Goal: Task Accomplishment & Management: Manage account settings

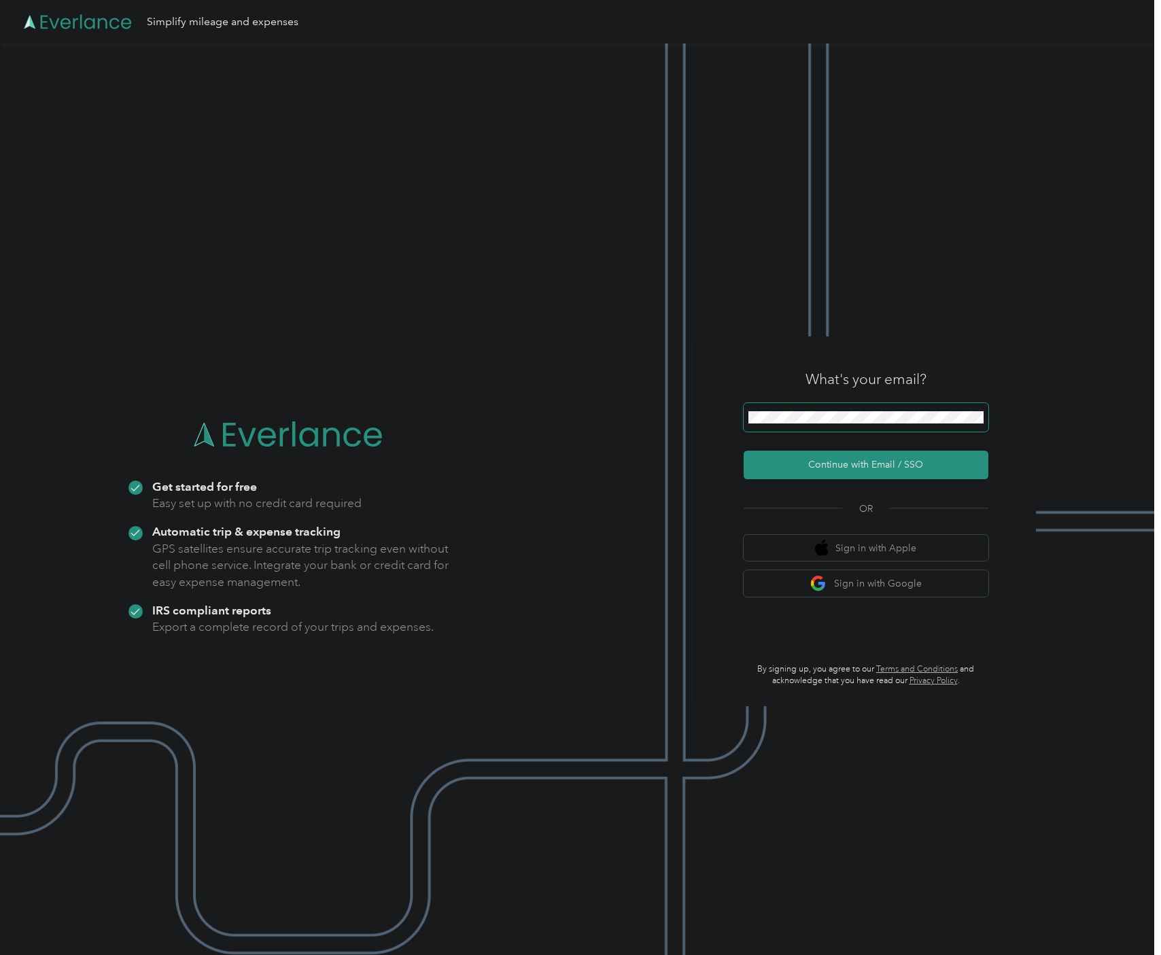
click at [818, 428] on span at bounding box center [866, 417] width 245 height 29
click at [863, 467] on button "Continue with Email / SSO" at bounding box center [866, 465] width 245 height 29
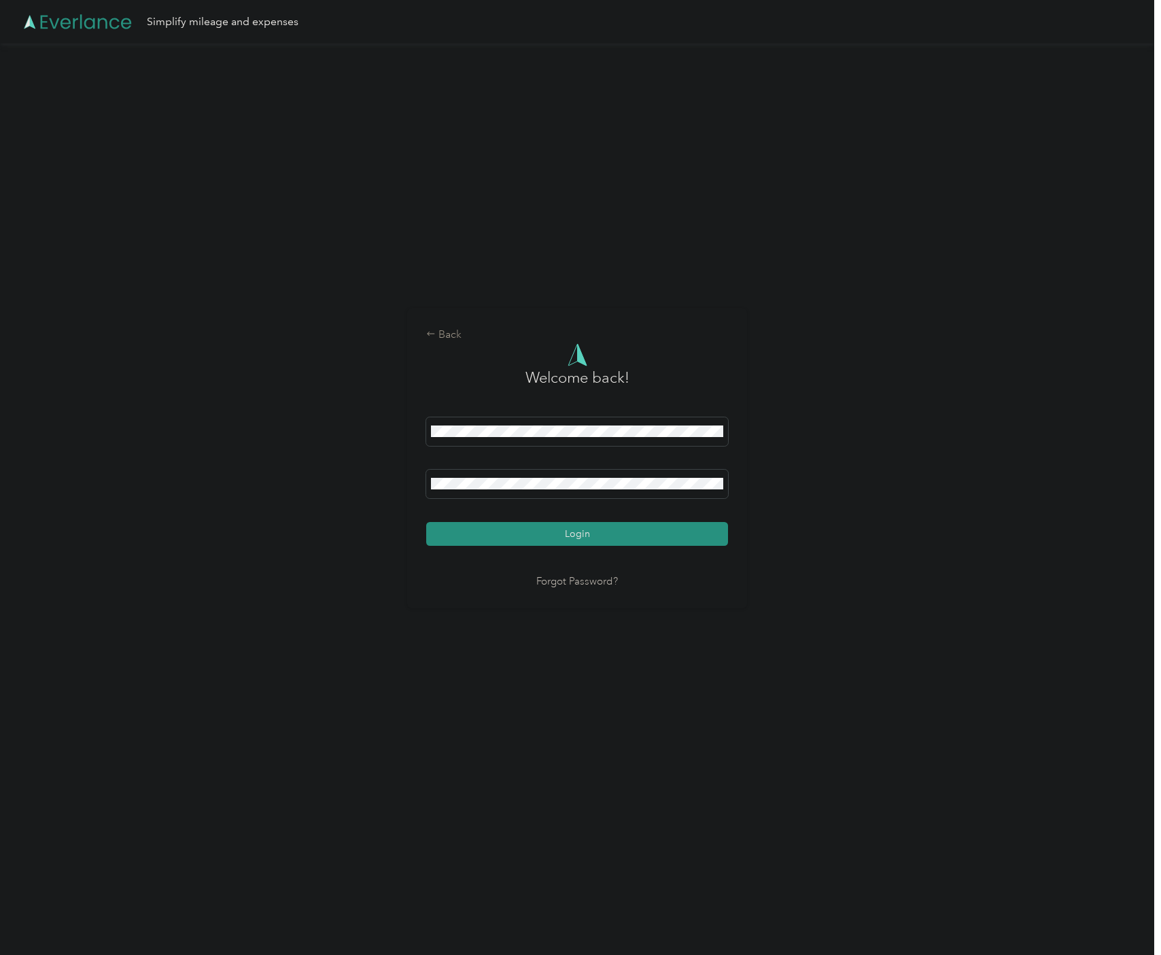
drag, startPoint x: 671, startPoint y: 534, endPoint x: 688, endPoint y: 541, distance: 18.3
click at [672, 534] on button "Login" at bounding box center [577, 534] width 302 height 24
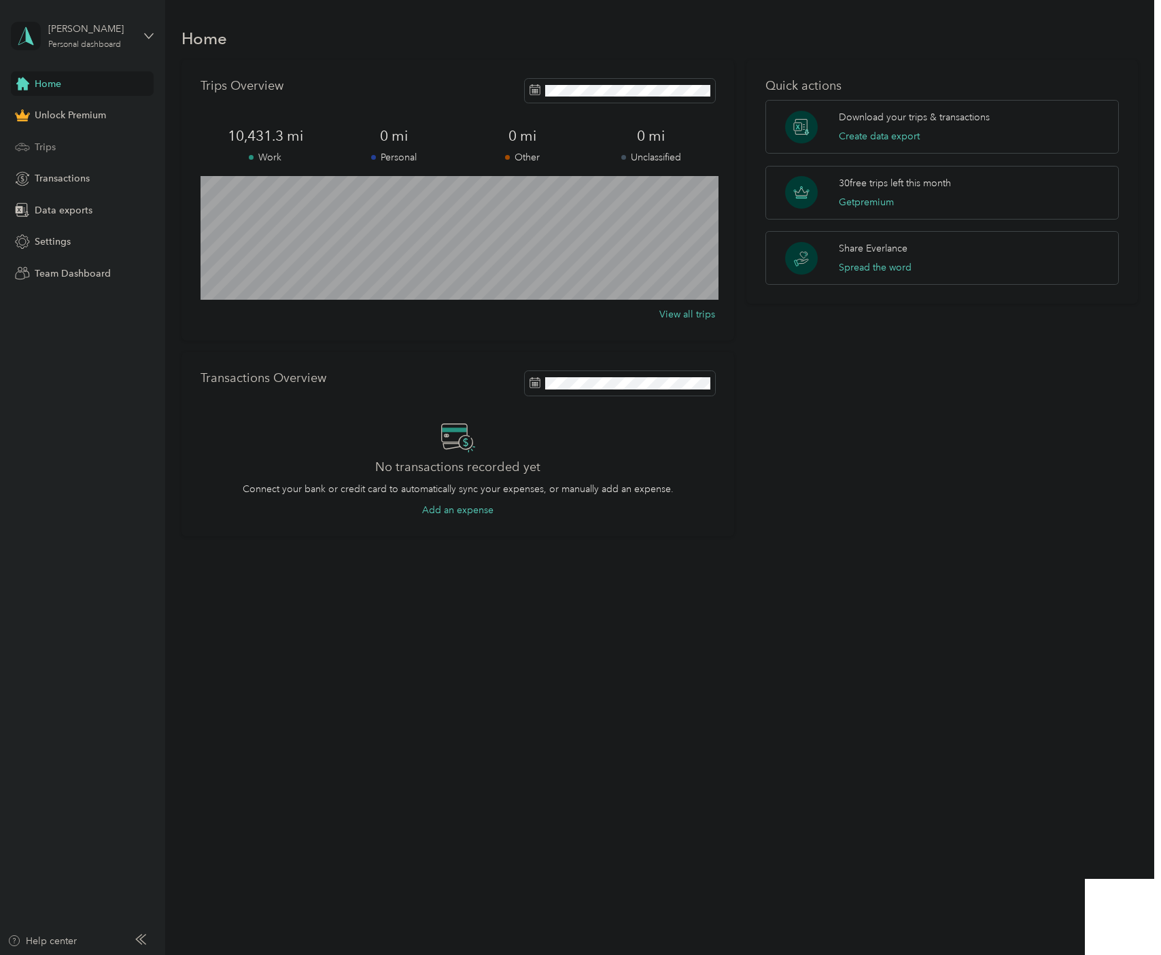
click at [55, 147] on span "Trips" at bounding box center [45, 147] width 21 height 14
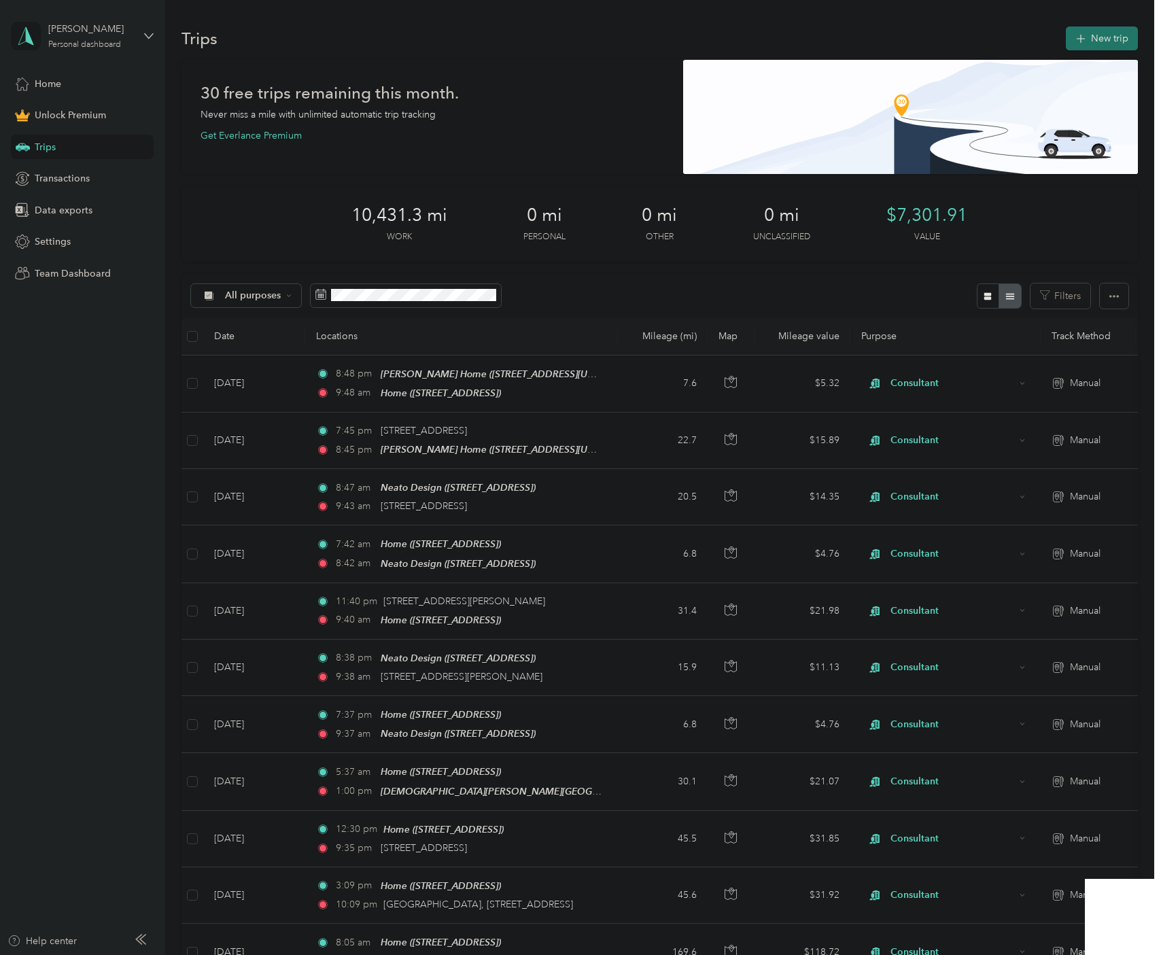
click at [1109, 38] on button "New trip" at bounding box center [1102, 39] width 72 height 24
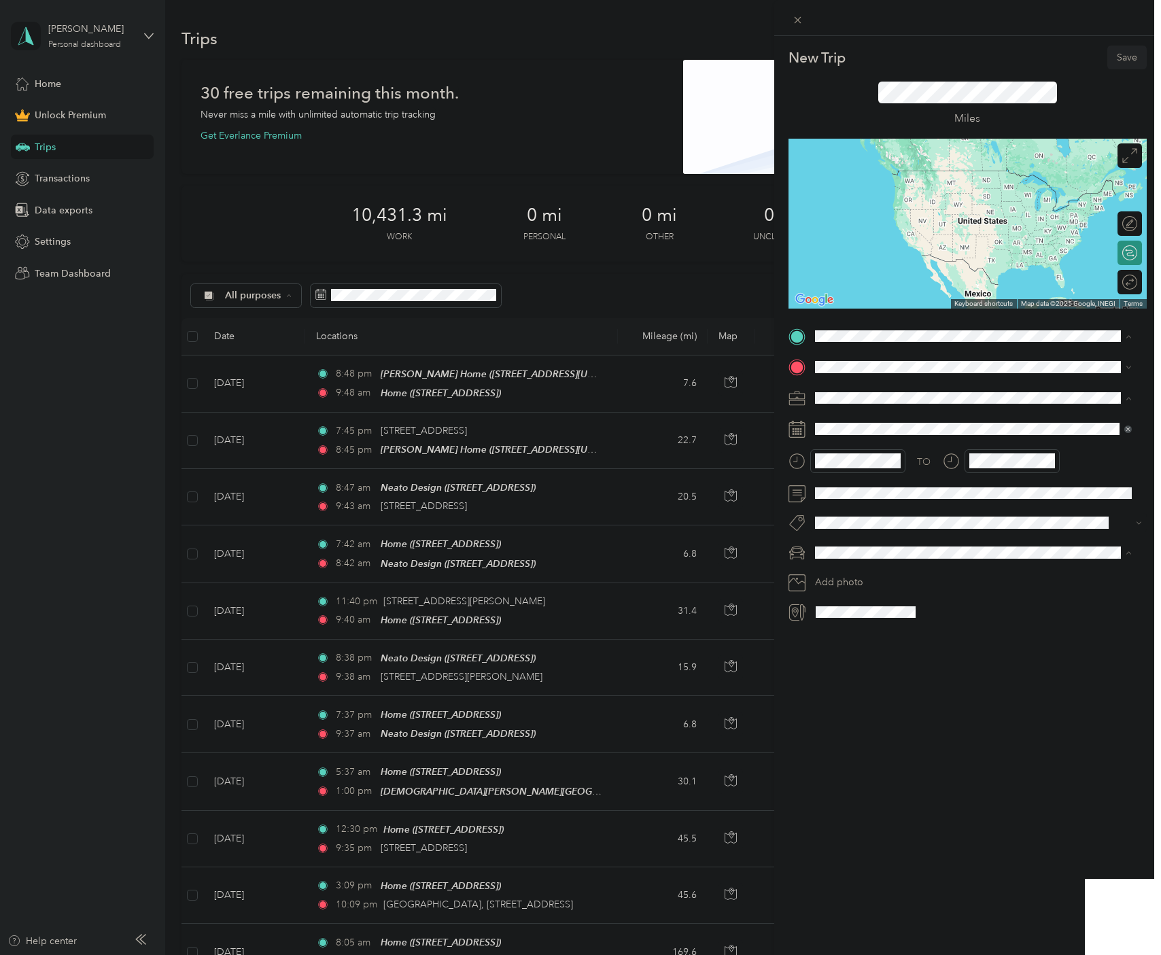
click at [849, 472] on div "Consultant" at bounding box center [973, 469] width 307 height 14
click at [946, 440] on span "[STREET_ADDRESS][GEOGRAPHIC_DATA][PERSON_NAME], [US_STATE], [GEOGRAPHIC_DATA]" at bounding box center [971, 453] width 262 height 26
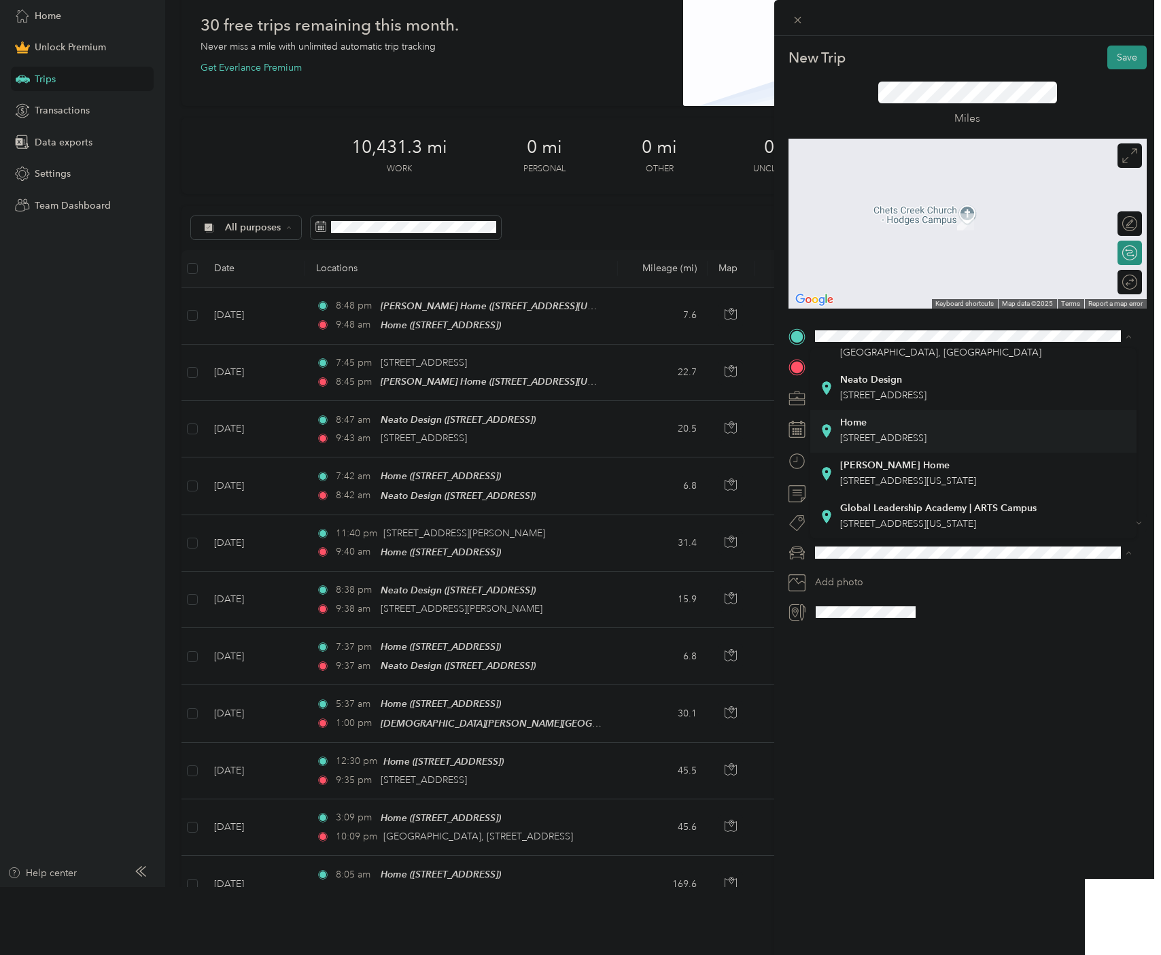
scroll to position [16, 0]
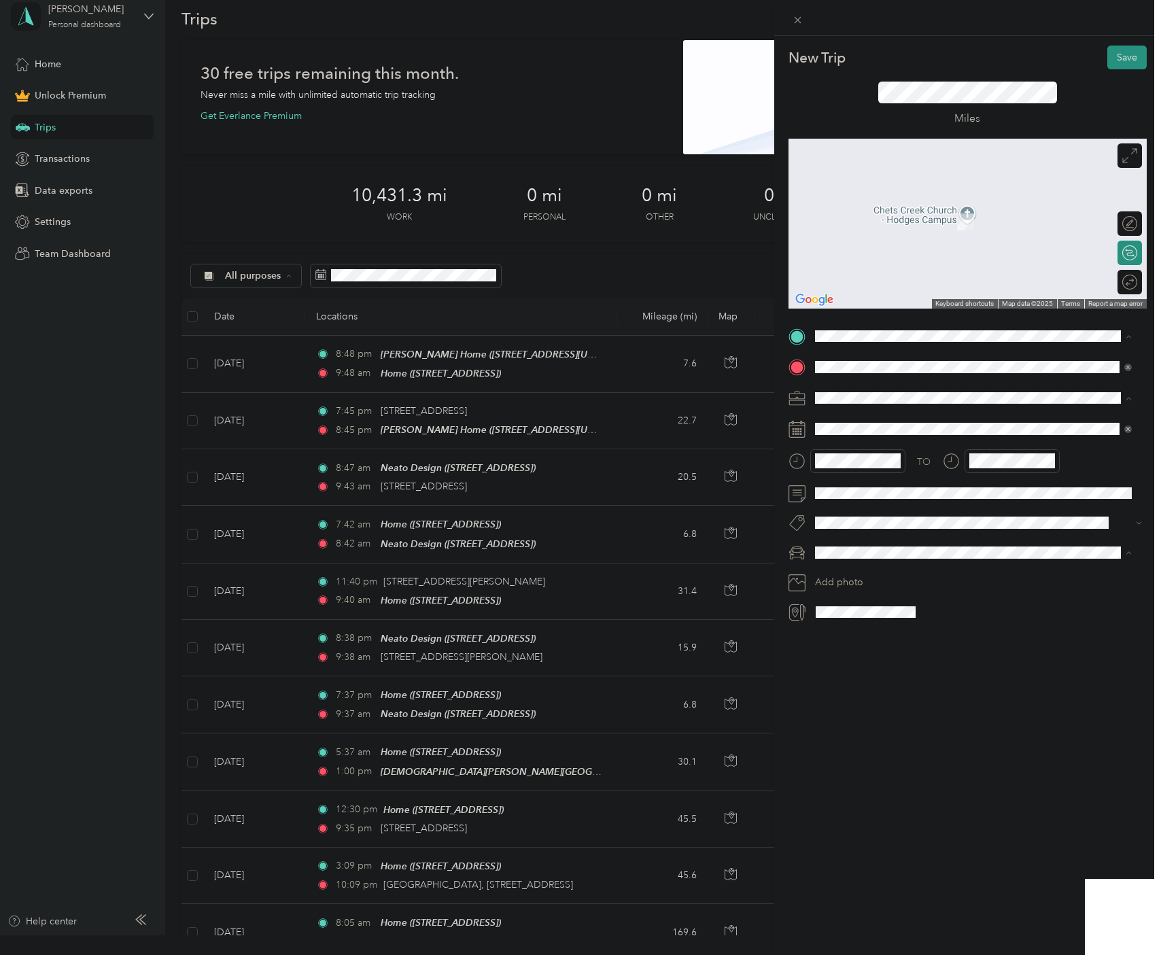
click at [842, 936] on div "New Trip Save This trip cannot be edited because it is either under review, app…" at bounding box center [577, 936] width 1155 height 0
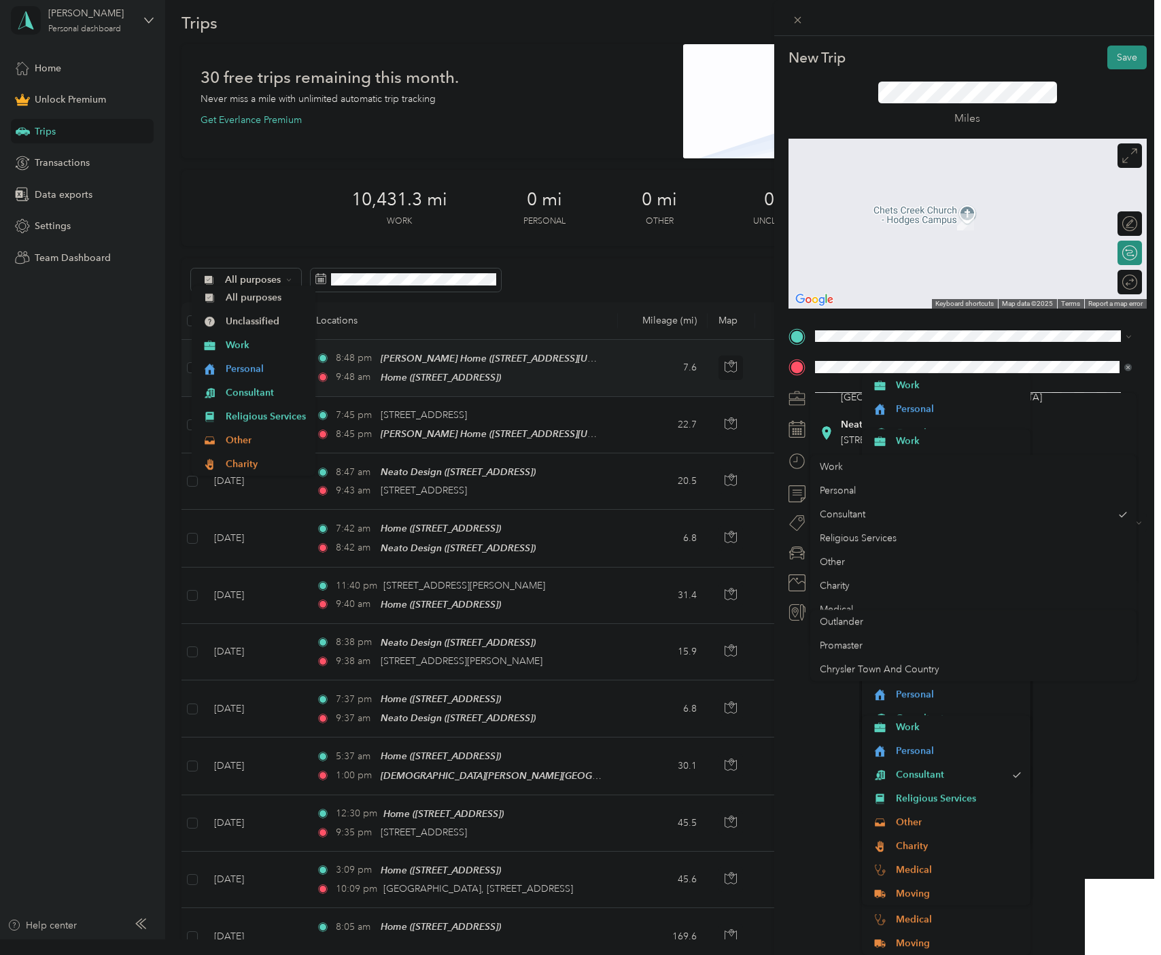
scroll to position [0, 0]
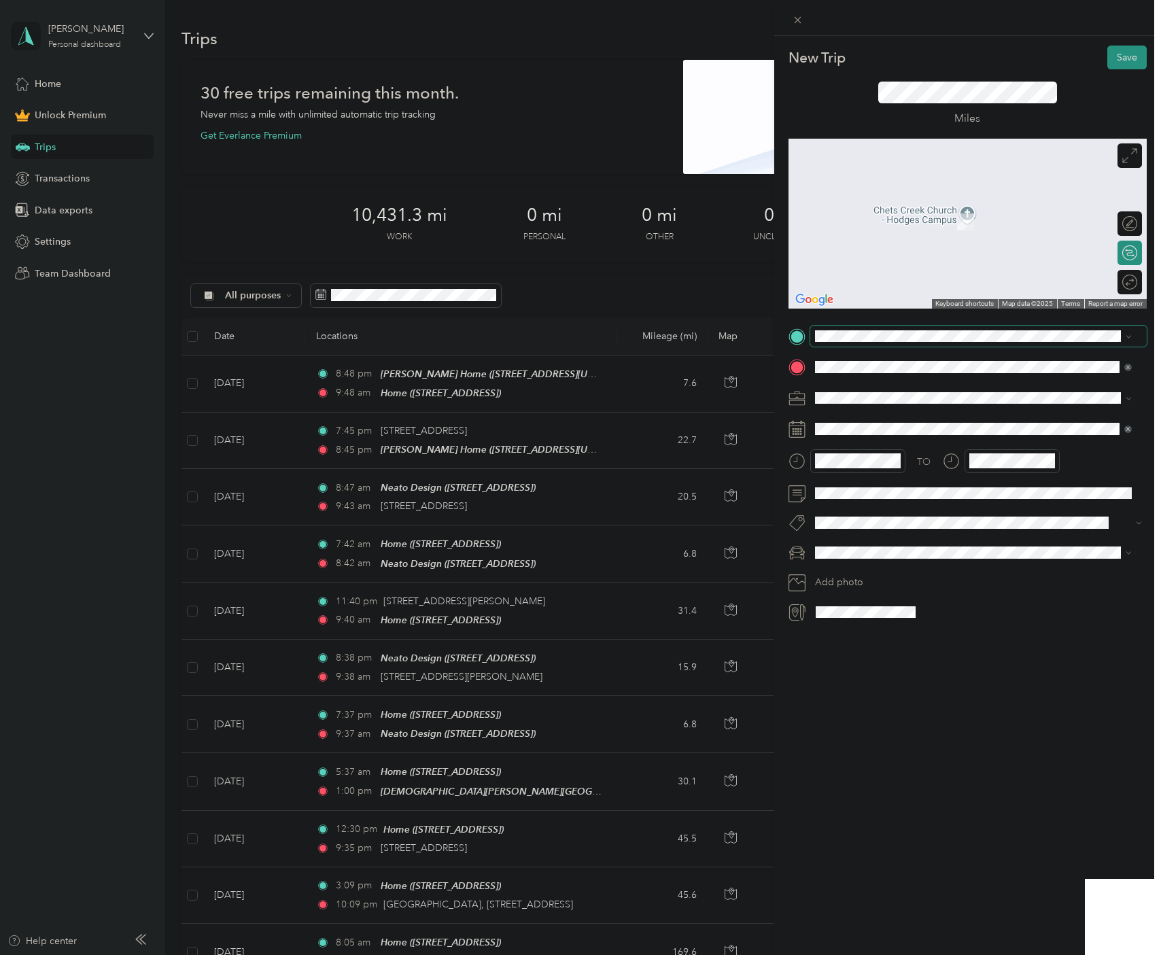
click at [845, 328] on span at bounding box center [978, 337] width 337 height 22
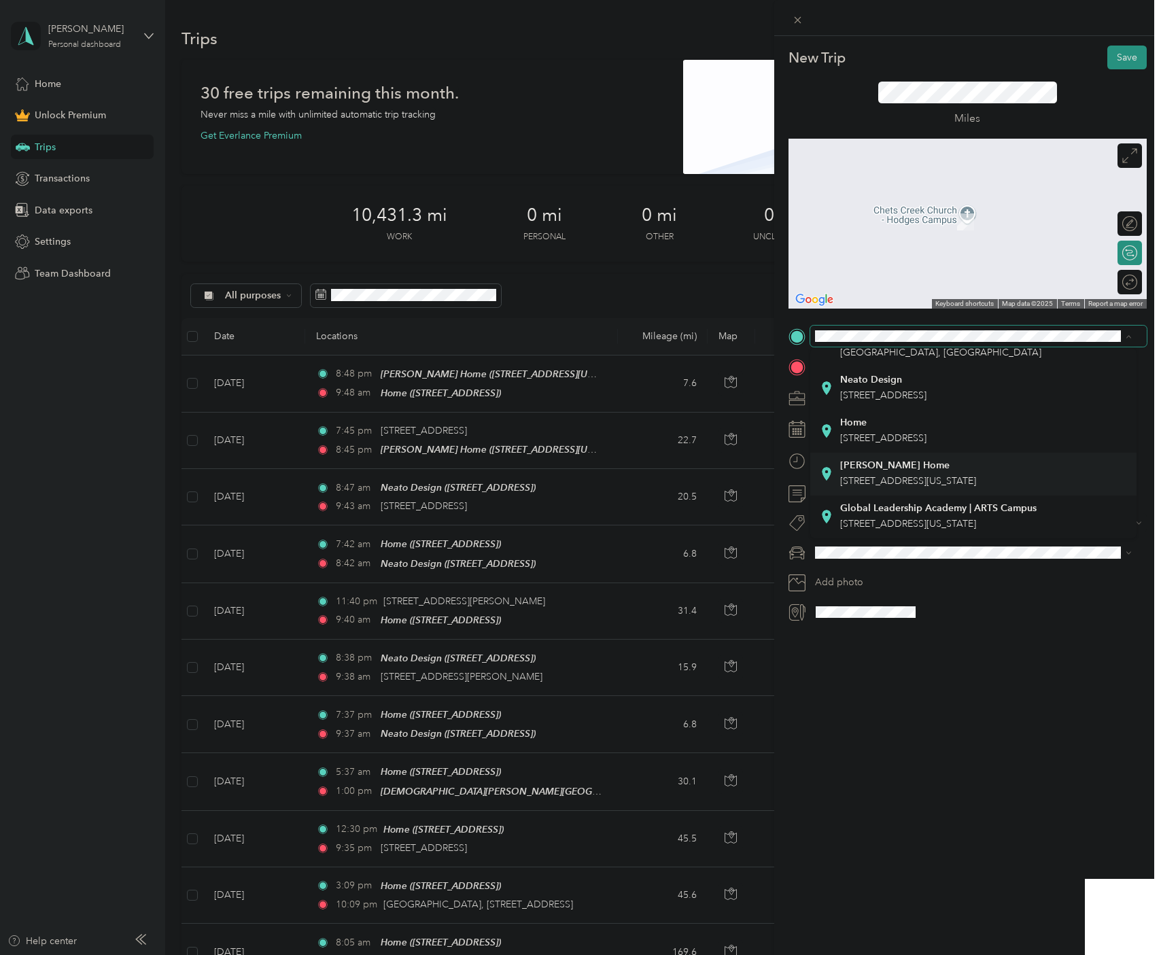
scroll to position [409, 0]
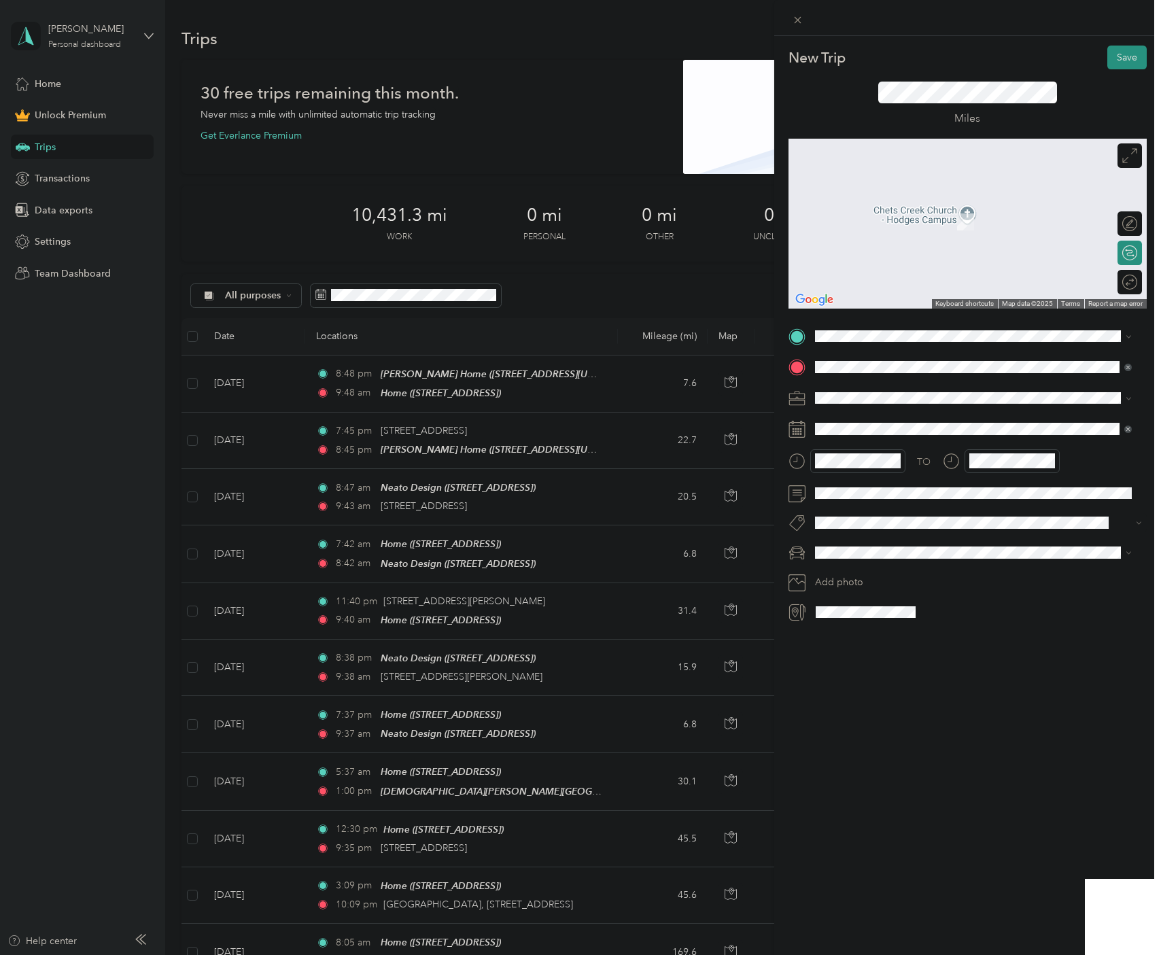
drag, startPoint x: 917, startPoint y: 398, endPoint x: 932, endPoint y: 402, distance: 14.7
click at [917, 416] on div "Home [STREET_ADDRESS]" at bounding box center [883, 430] width 86 height 29
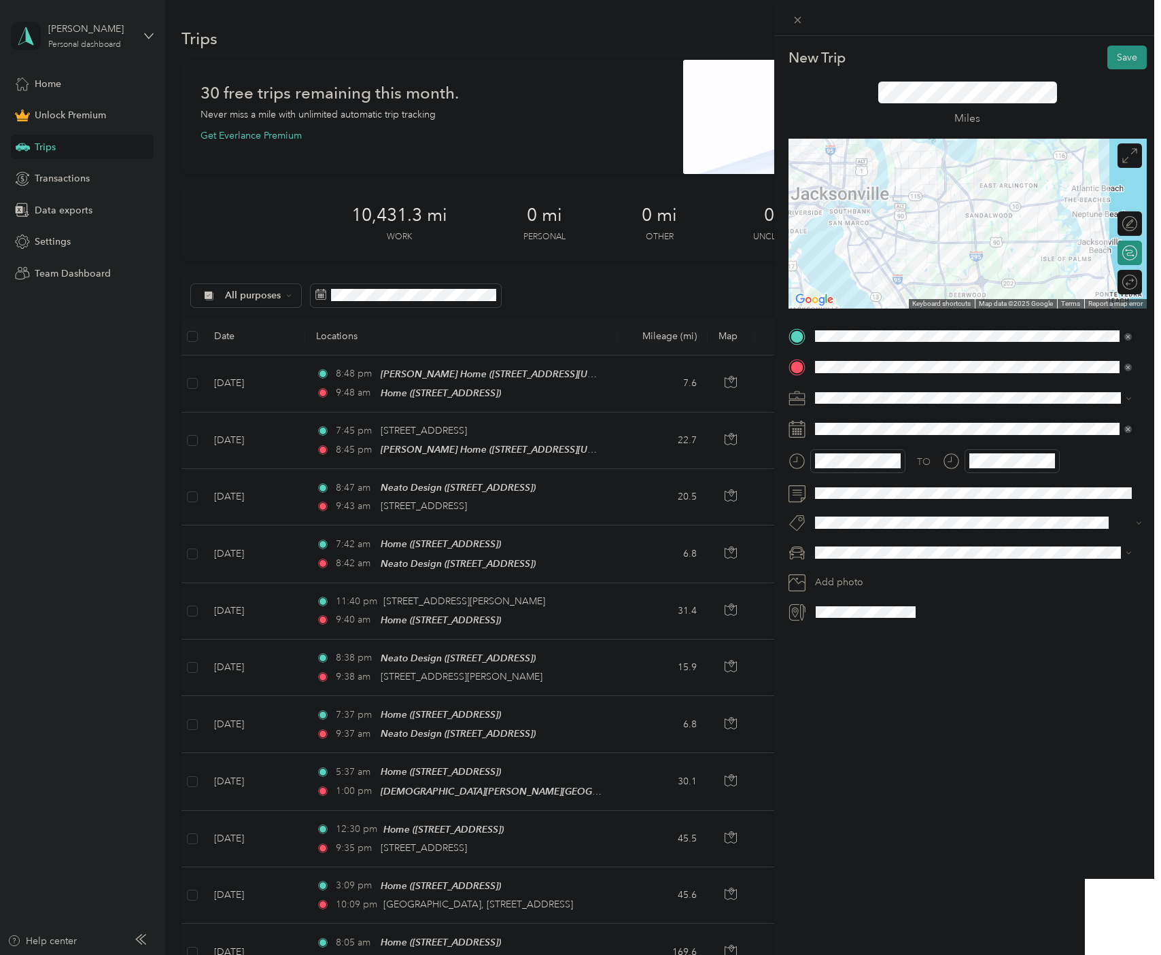
click at [1138, 284] on div "Round trip" at bounding box center [1138, 282] width 0 height 14
click at [1114, 285] on div at bounding box center [1123, 282] width 29 height 14
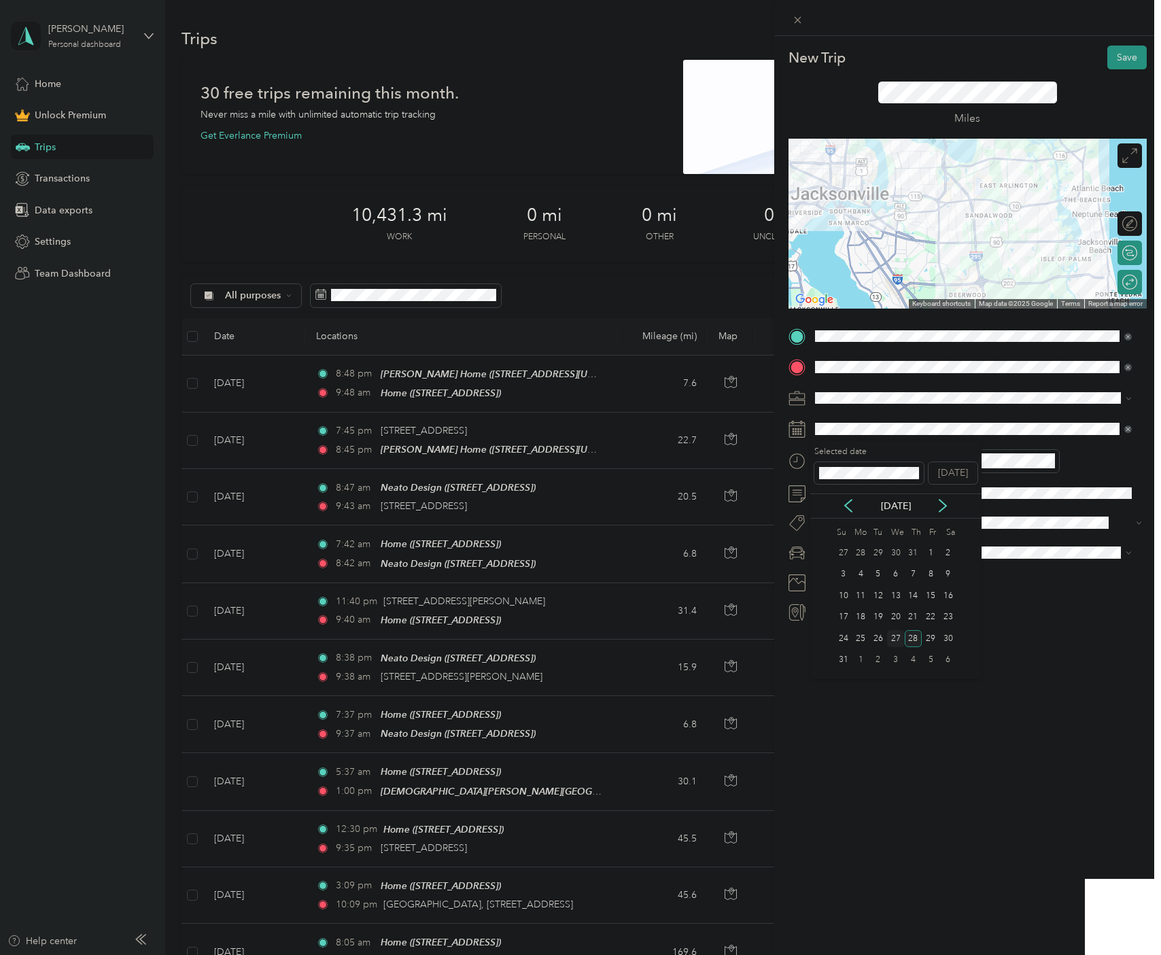
click at [899, 639] on div "27" at bounding box center [896, 638] width 18 height 17
click at [803, 456] on div at bounding box center [847, 461] width 117 height 24
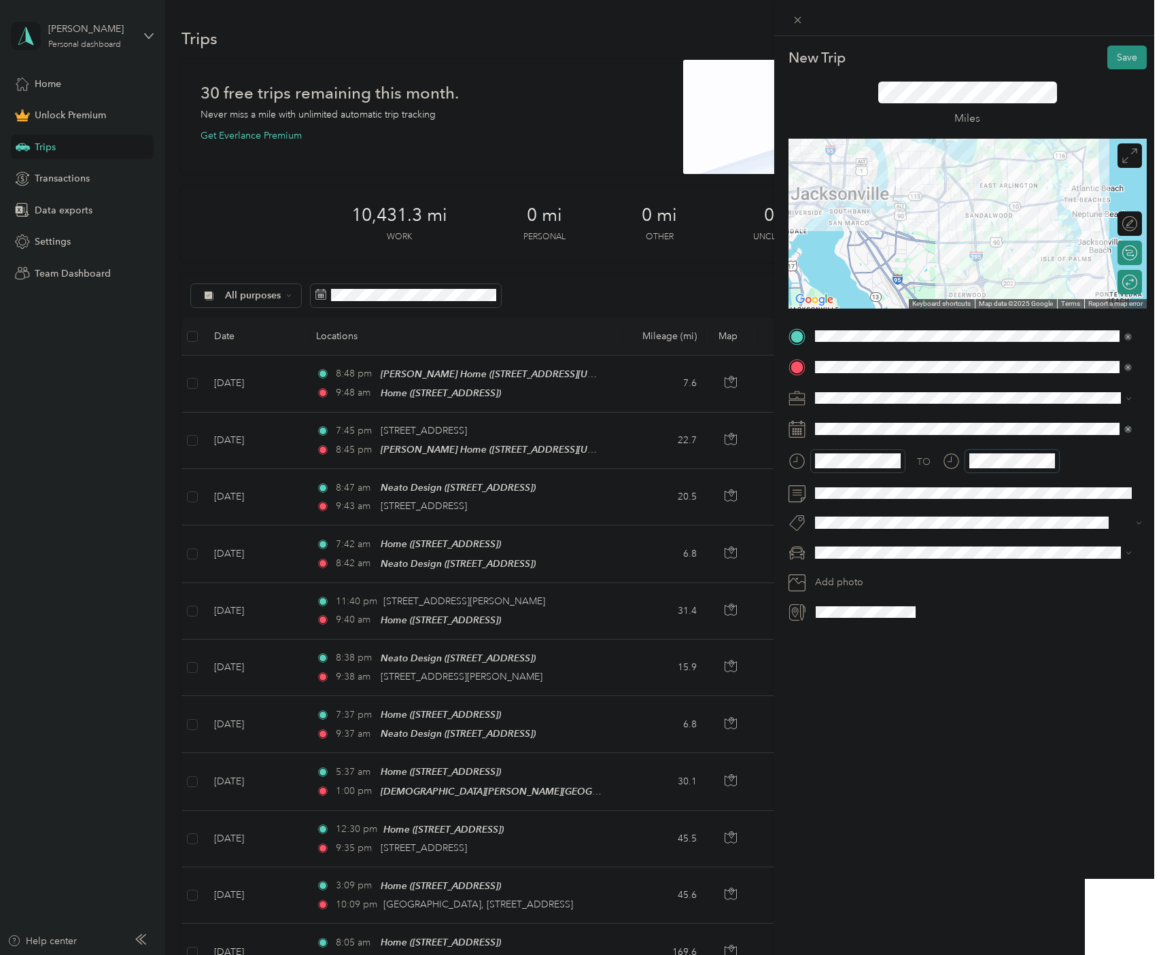
click at [959, 457] on div at bounding box center [1001, 461] width 117 height 24
click at [1111, 455] on div "TO" at bounding box center [968, 465] width 358 height 33
click at [855, 602] on div "Promaster" at bounding box center [973, 601] width 307 height 14
click at [1124, 50] on button "Save" at bounding box center [1127, 58] width 39 height 24
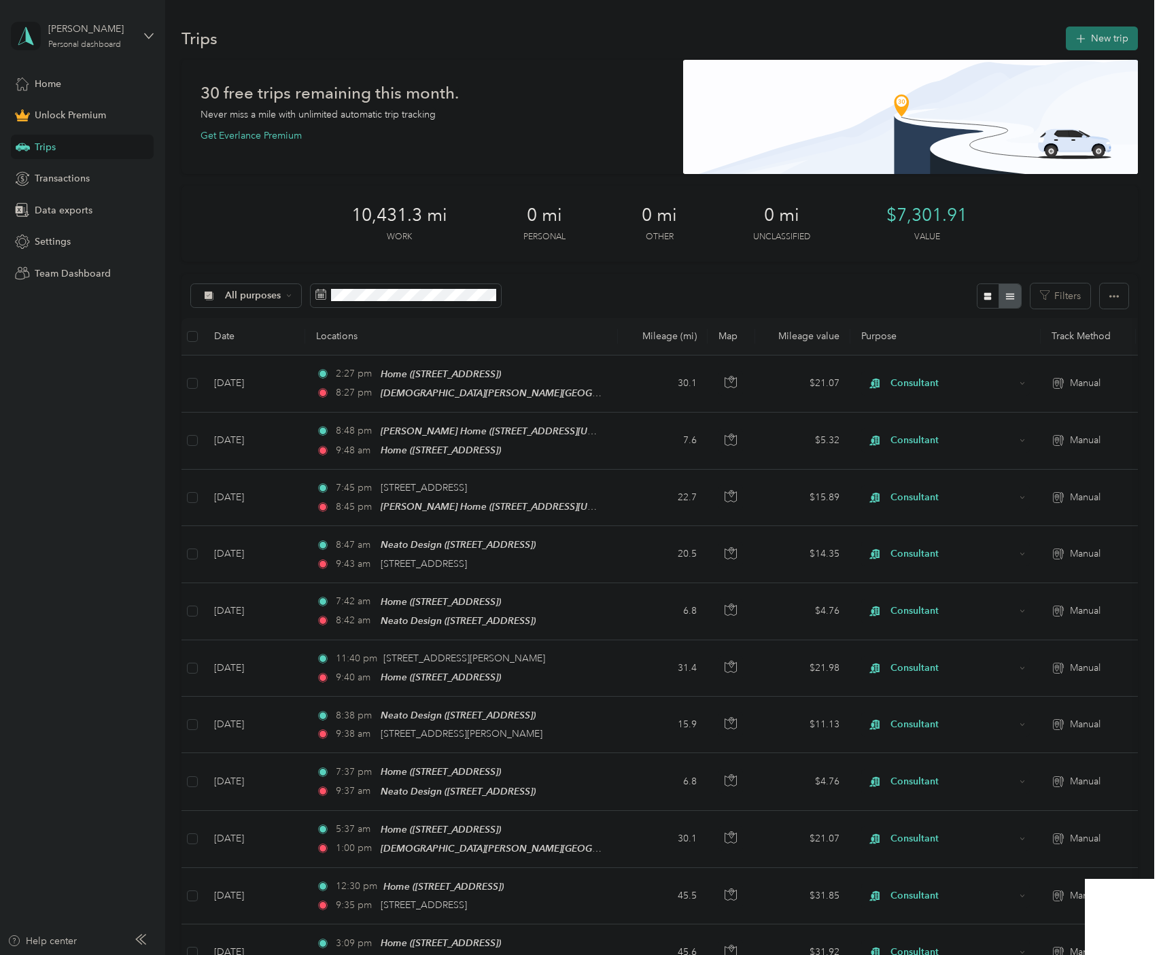
click at [1098, 37] on button "New trip" at bounding box center [1102, 39] width 72 height 24
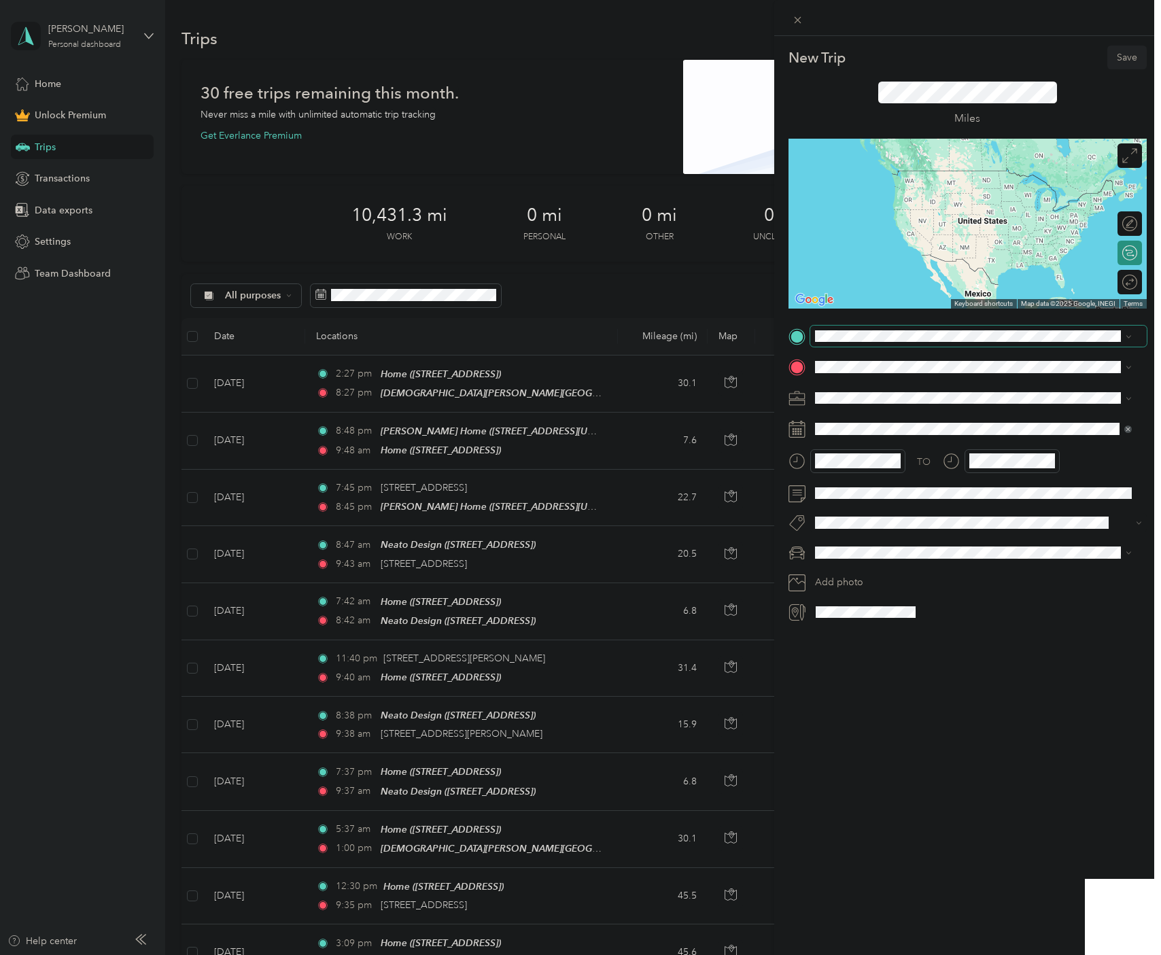
click at [834, 342] on span at bounding box center [978, 337] width 337 height 22
drag, startPoint x: 908, startPoint y: 408, endPoint x: 900, endPoint y: 407, distance: 8.3
click at [908, 407] on span "[STREET_ADDRESS]" at bounding box center [883, 406] width 86 height 12
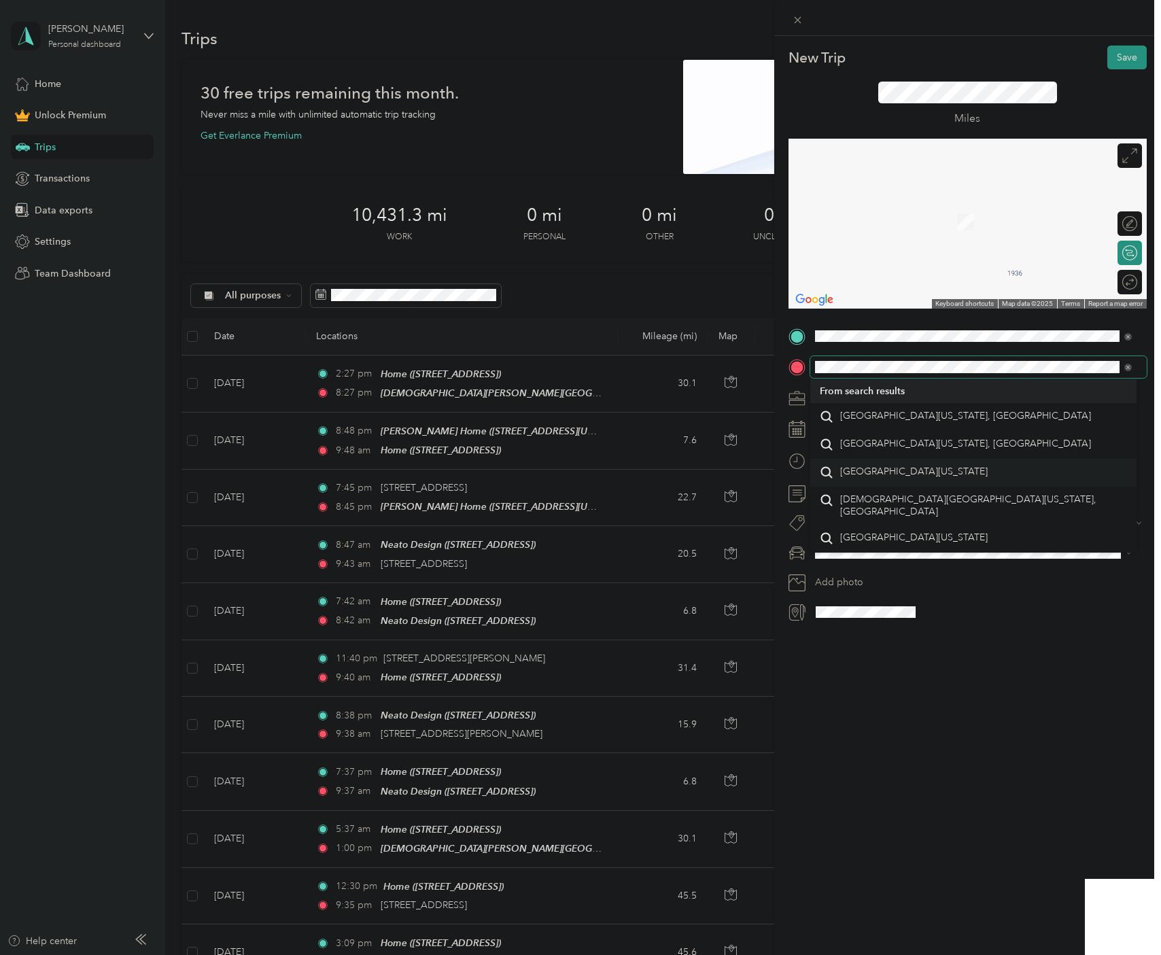
scroll to position [24, 0]
click at [781, 366] on form "New Trip Save This trip cannot be edited because it is either under review, app…" at bounding box center [967, 334] width 387 height 577
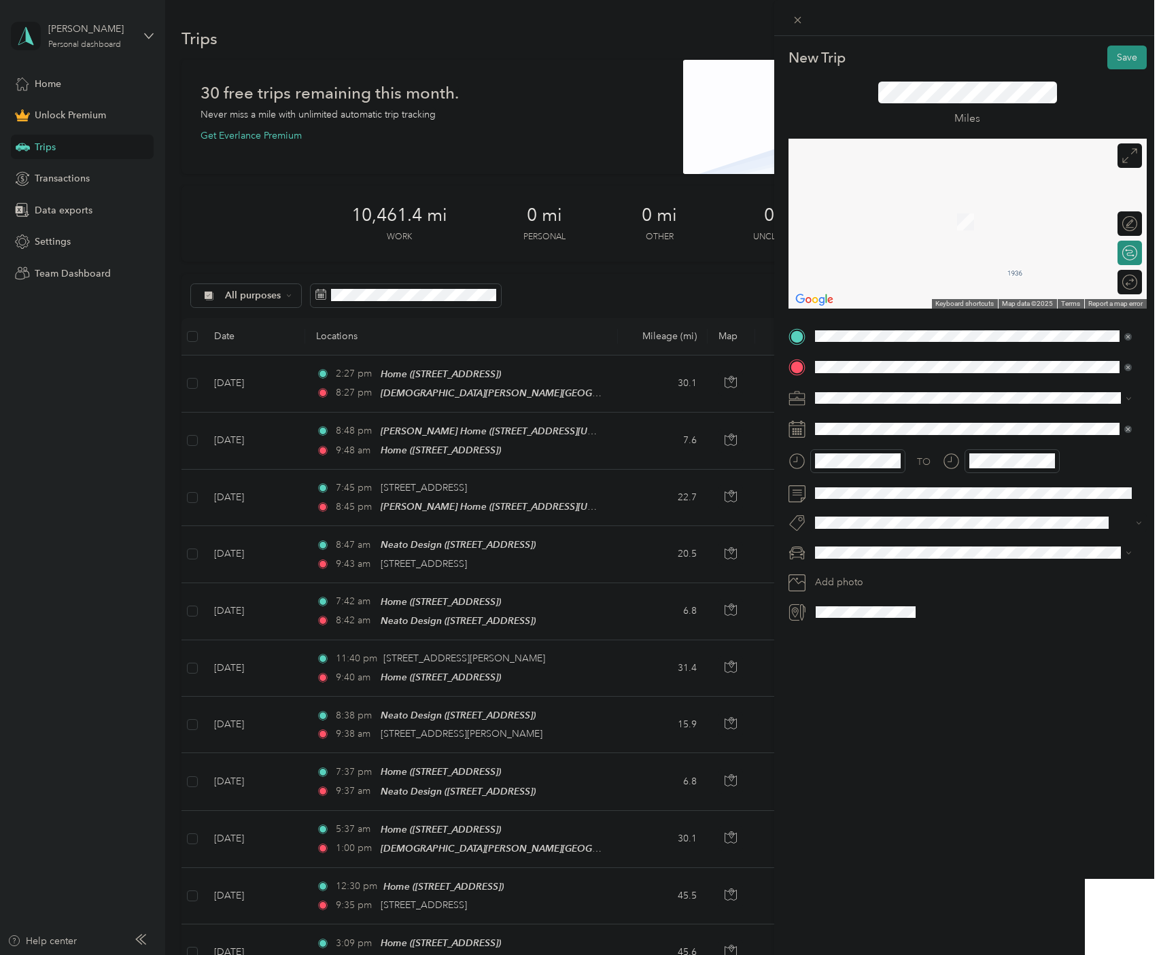
click at [914, 422] on span "[STREET_ADDRESS][PERSON_NAME][US_STATE]" at bounding box center [945, 416] width 211 height 12
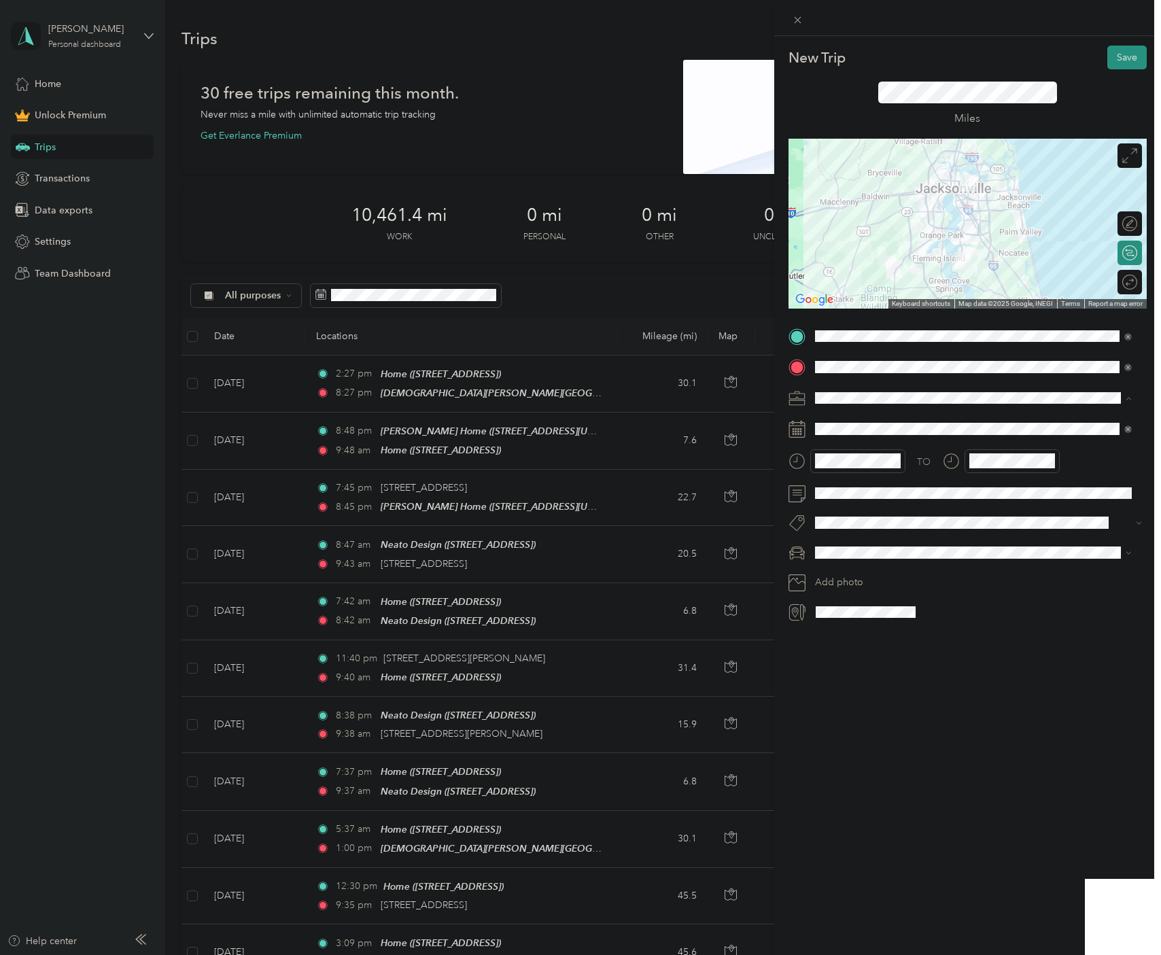
click at [851, 470] on div "Consultant" at bounding box center [973, 469] width 307 height 14
click at [1122, 283] on div at bounding box center [1123, 282] width 29 height 14
click at [805, 459] on div at bounding box center [847, 461] width 117 height 24
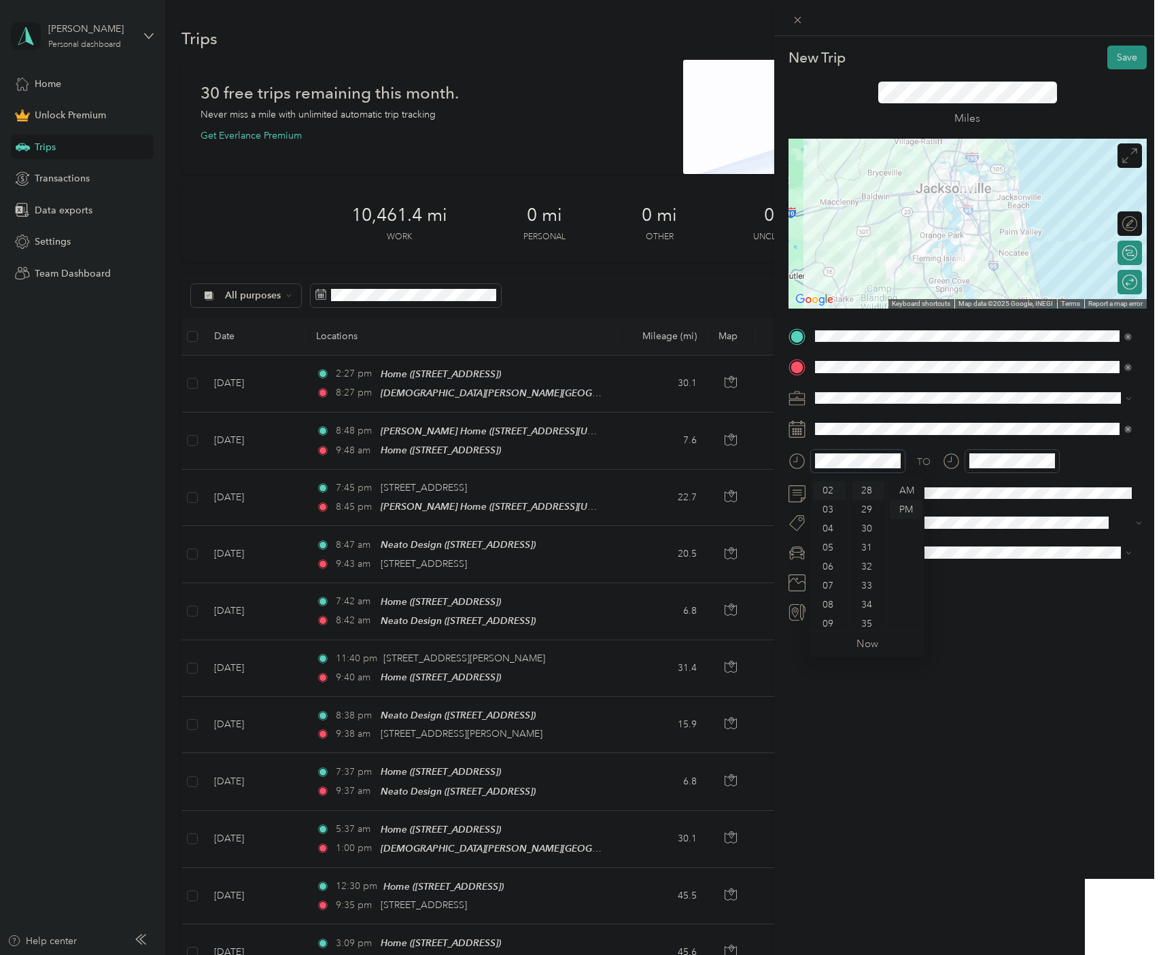
click at [806, 461] on div at bounding box center [847, 461] width 117 height 24
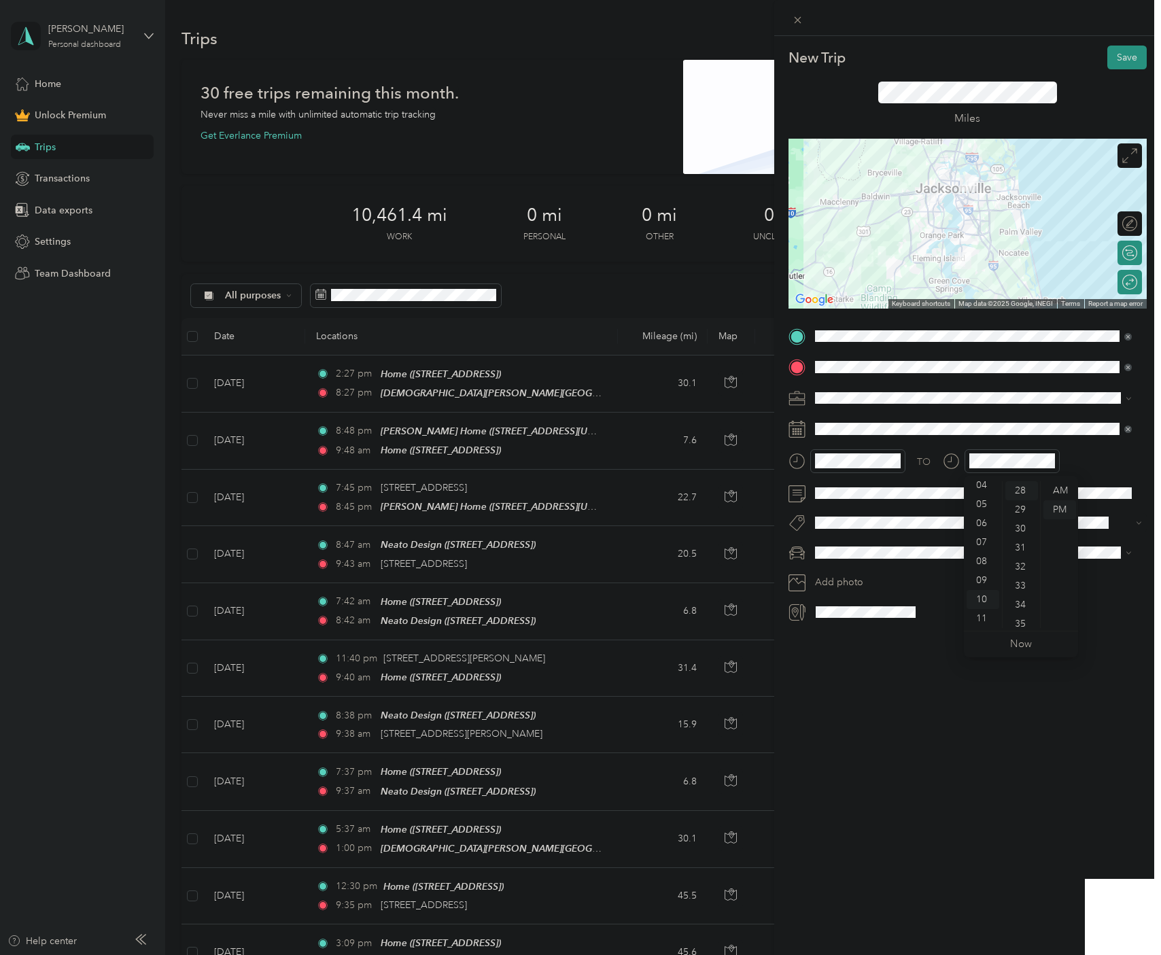
click at [1118, 294] on div "Round trip" at bounding box center [1130, 282] width 24 height 24
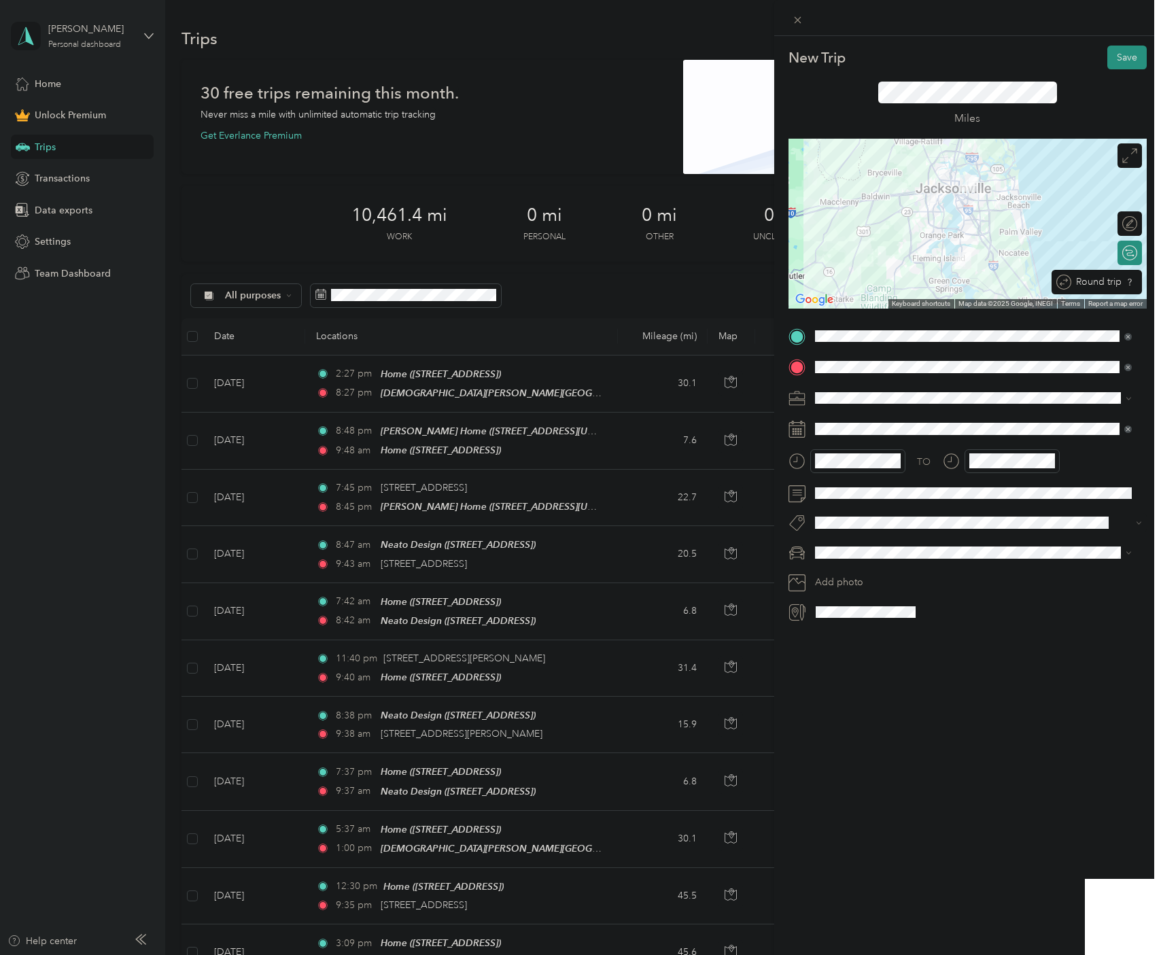
click at [1113, 286] on div "Round trip" at bounding box center [1105, 282] width 66 height 14
click at [1112, 282] on div at bounding box center [1123, 282] width 29 height 14
click at [960, 459] on div at bounding box center [1001, 461] width 117 height 24
click at [1155, 489] on html "[PERSON_NAME] Personal dashboard Home Unlock Premium Trips Transactions Data ex…" at bounding box center [577, 477] width 1155 height 955
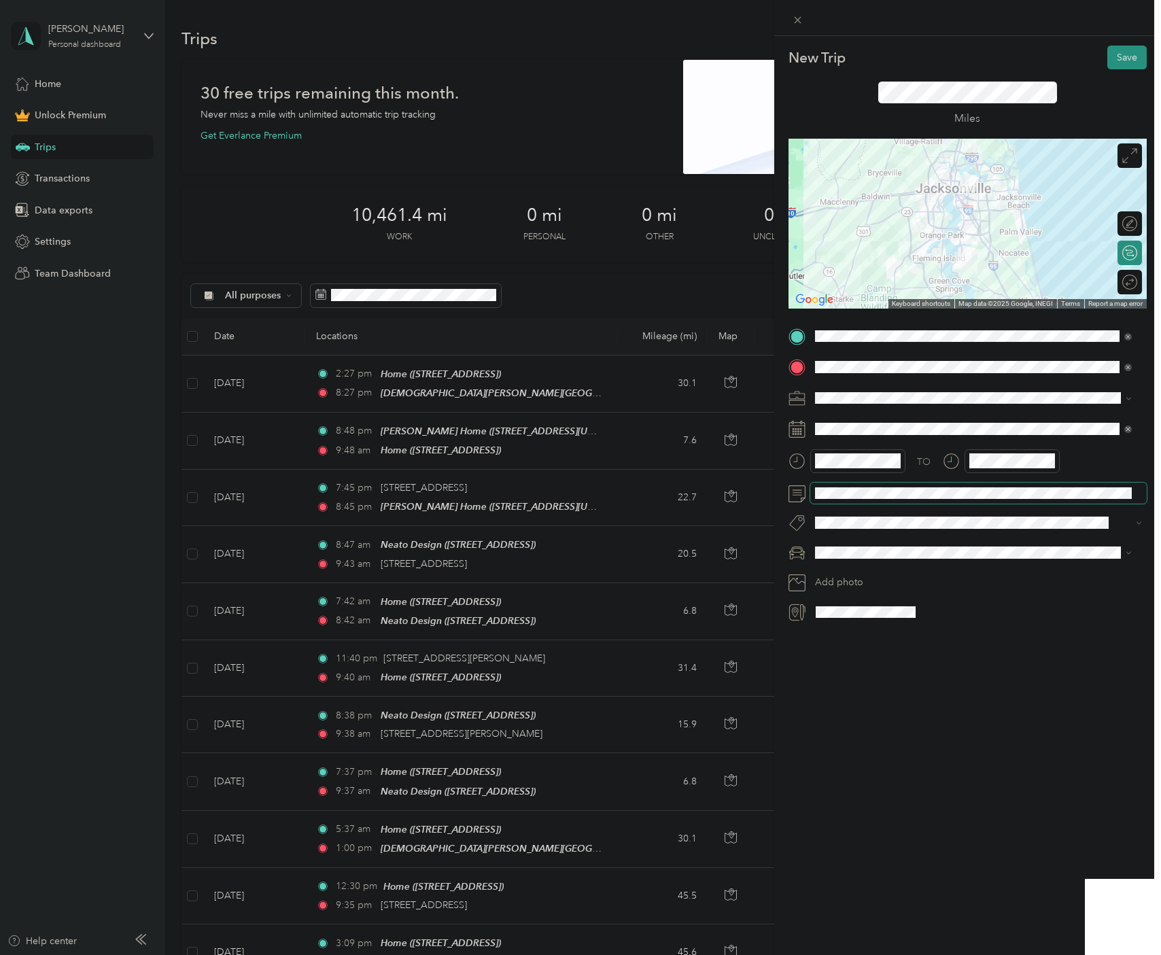
scroll to position [0, 0]
click at [864, 560] on span at bounding box center [978, 553] width 337 height 22
click at [853, 601] on div "Promaster" at bounding box center [973, 601] width 307 height 14
click at [889, 689] on div "New Trip Save This trip cannot be edited because it is either under review, app…" at bounding box center [967, 513] width 387 height 955
click at [1116, 62] on button "Save" at bounding box center [1127, 58] width 39 height 24
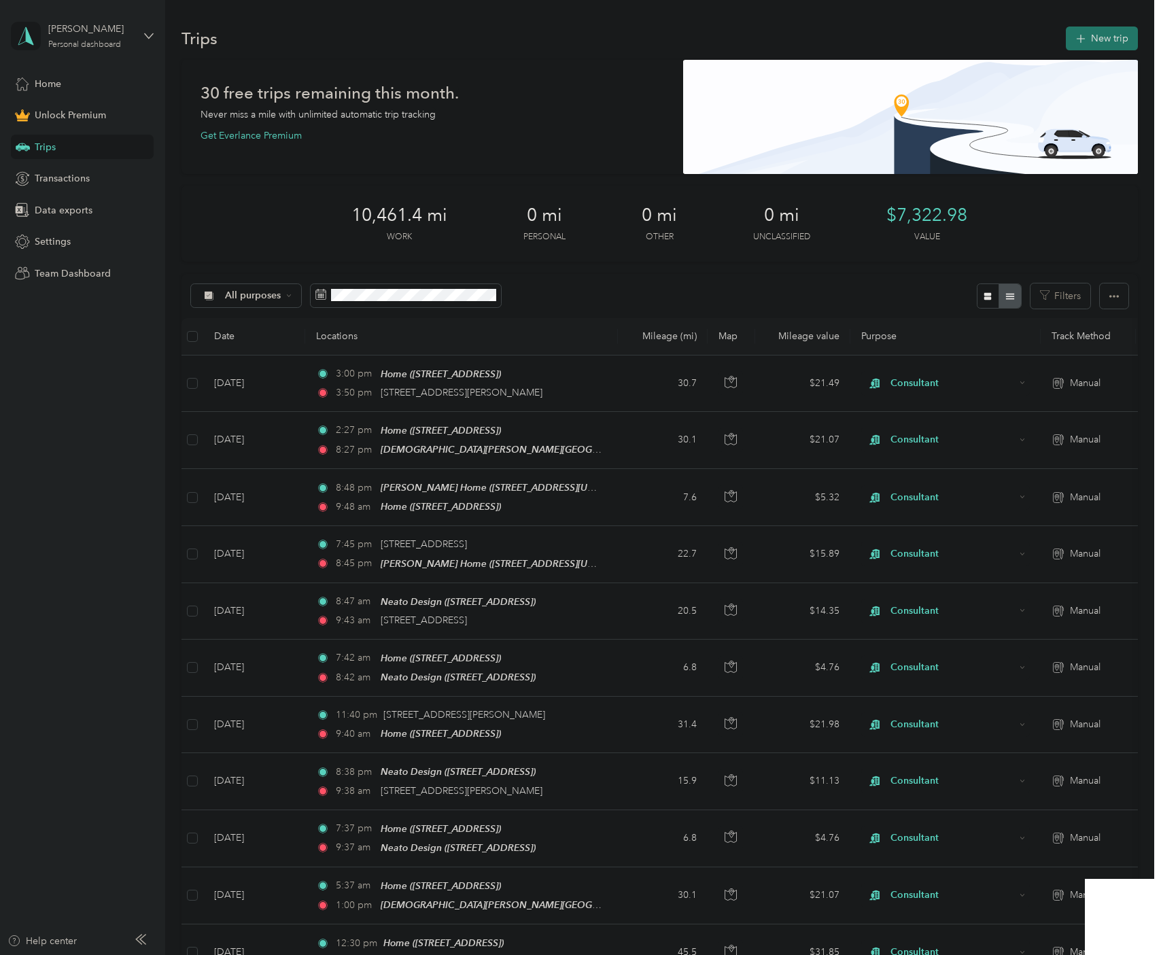
click at [1106, 42] on button "New trip" at bounding box center [1102, 39] width 72 height 24
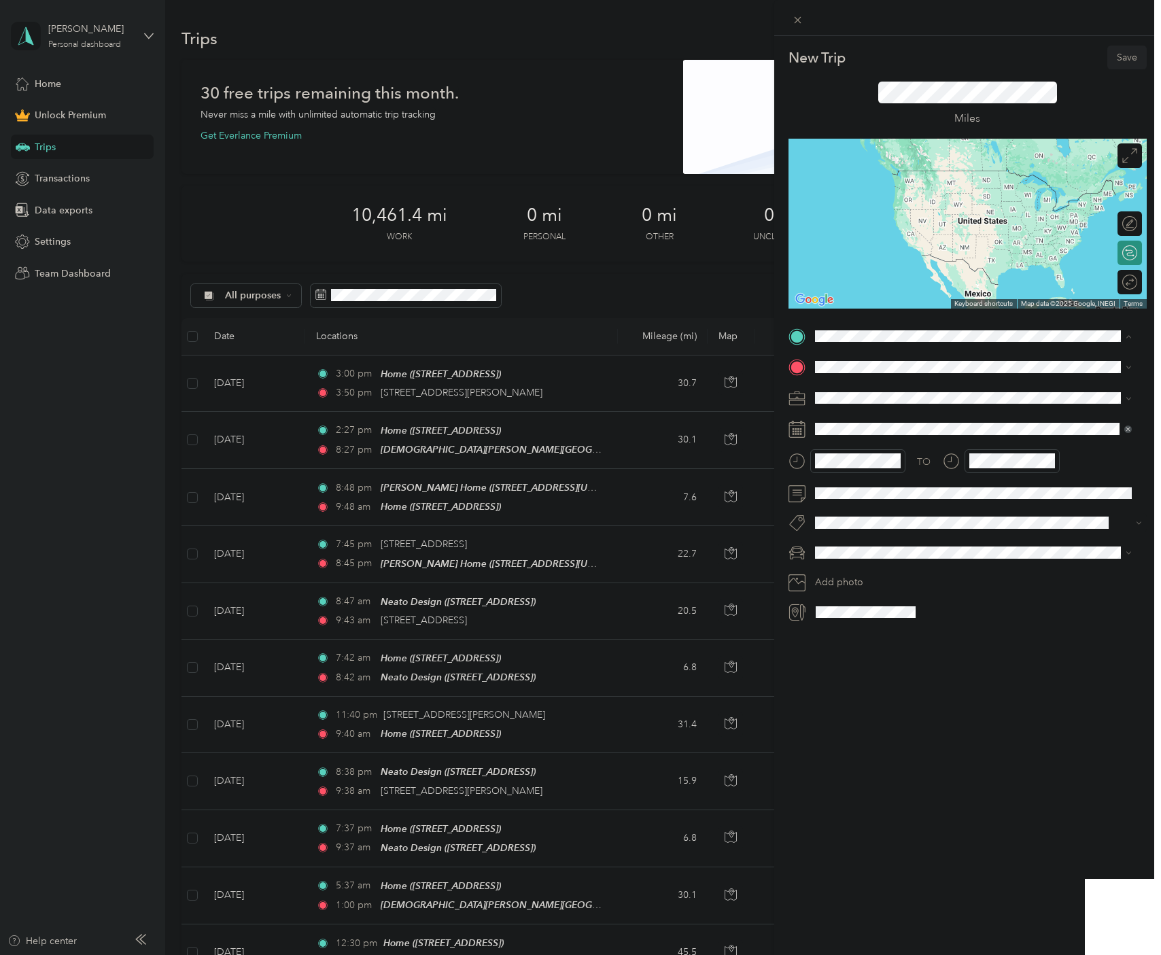
drag, startPoint x: 868, startPoint y: 762, endPoint x: 856, endPoint y: 660, distance: 102.7
click at [868, 761] on div "New Trip Save This trip cannot be edited because it is either under review, app…" at bounding box center [967, 513] width 387 height 955
click at [853, 465] on span "Consultant" at bounding box center [843, 470] width 46 height 12
click at [888, 750] on div "New Trip Save This trip cannot be edited because it is either under review, app…" at bounding box center [967, 513] width 387 height 955
click at [856, 606] on li "Promaster" at bounding box center [973, 601] width 326 height 24
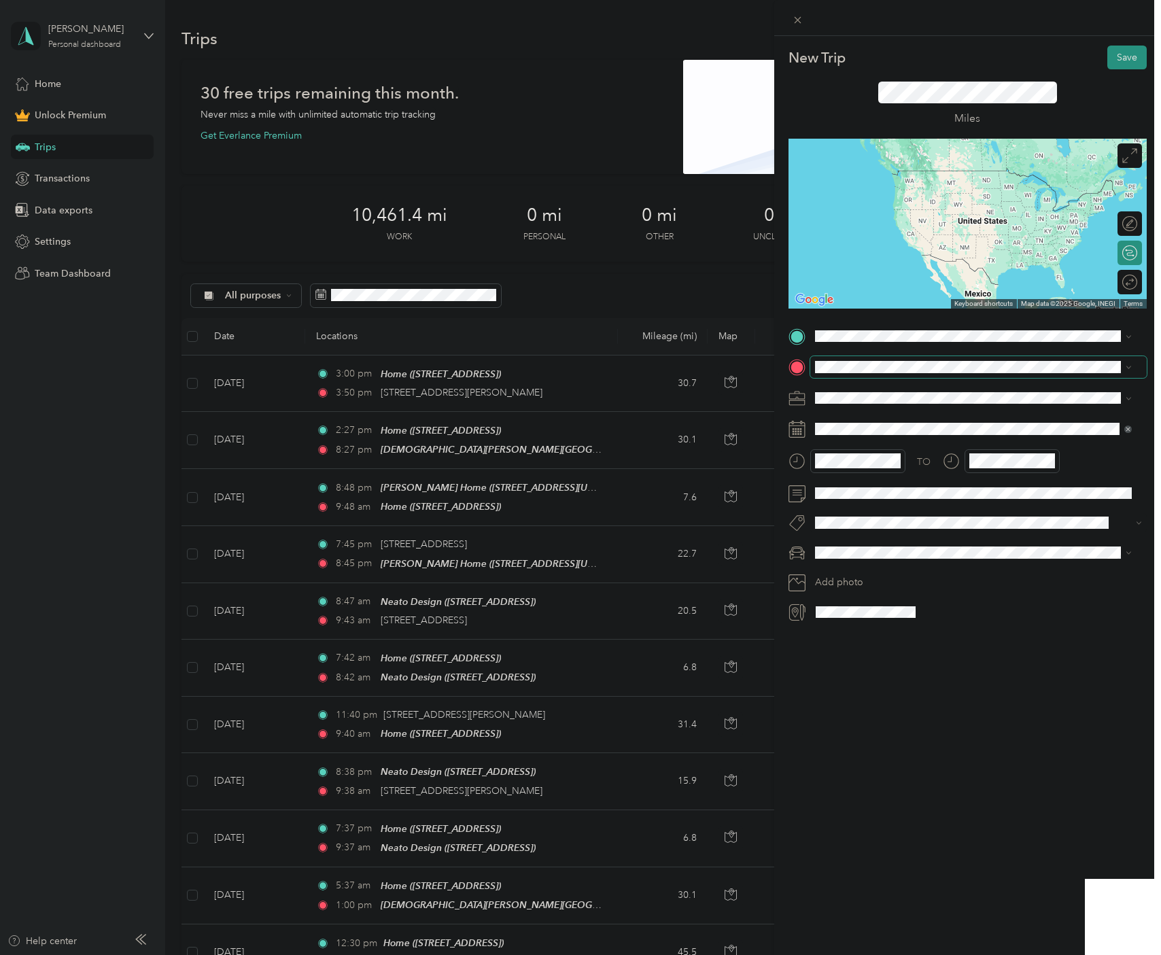
click at [859, 376] on span at bounding box center [978, 367] width 337 height 22
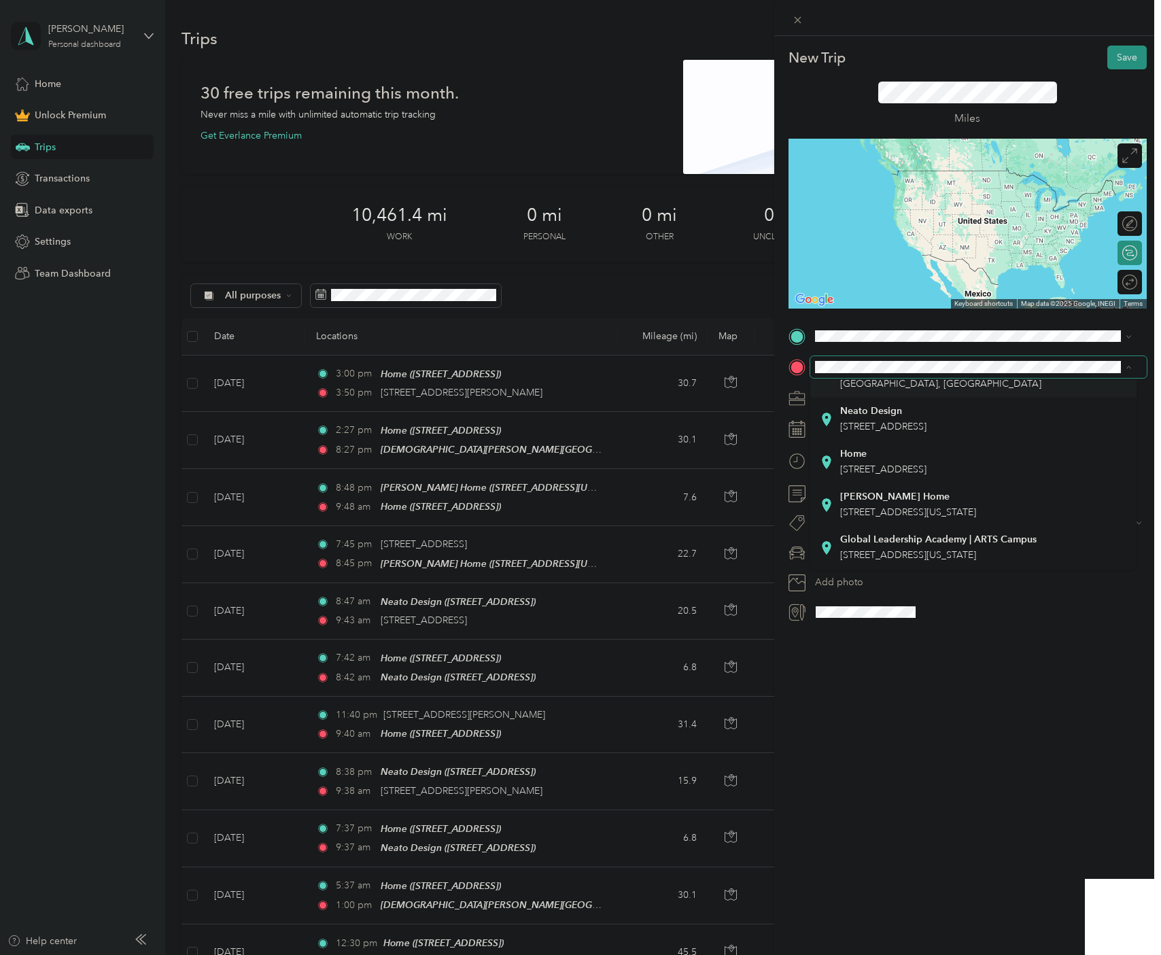
scroll to position [340, 0]
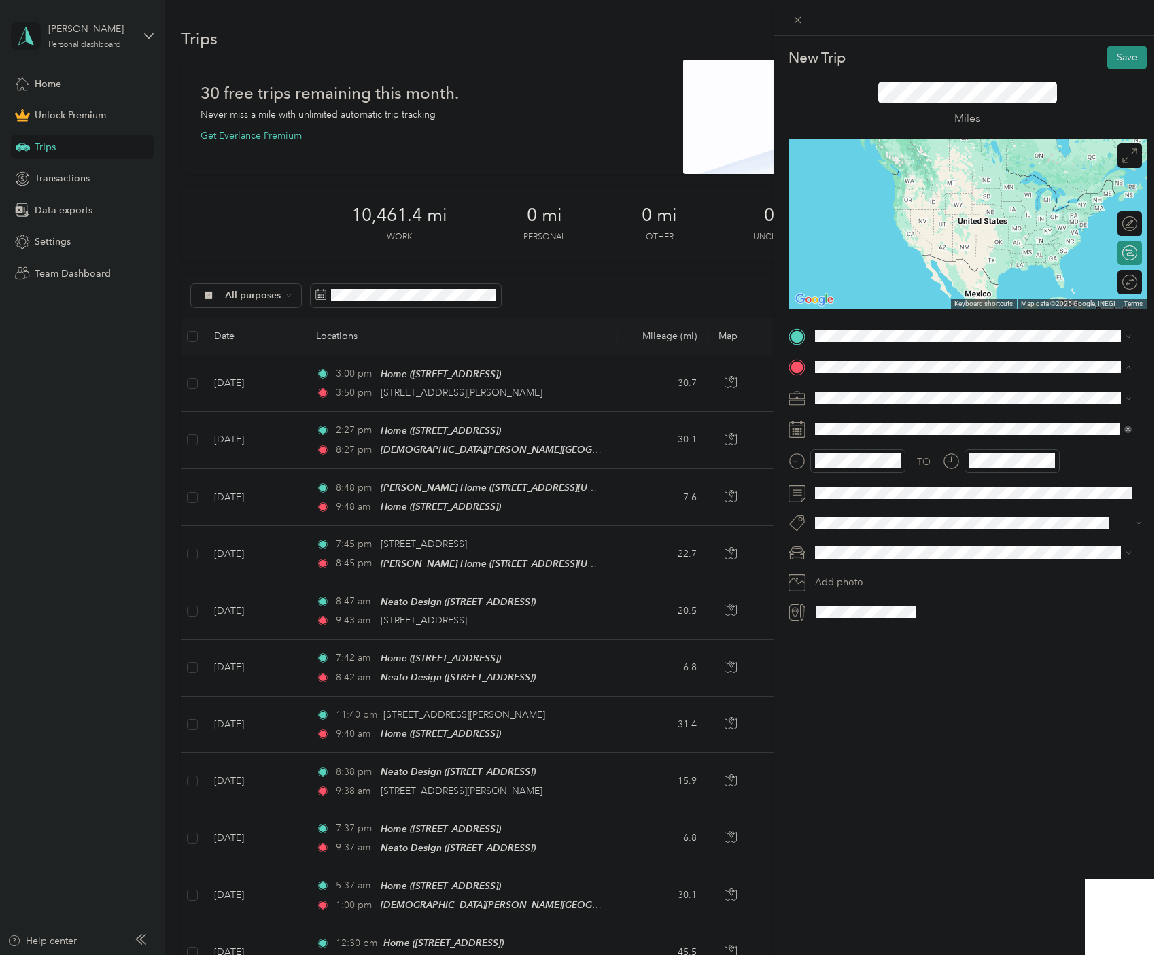
click at [925, 434] on div "Neato Design [STREET_ADDRESS]" at bounding box center [883, 419] width 86 height 29
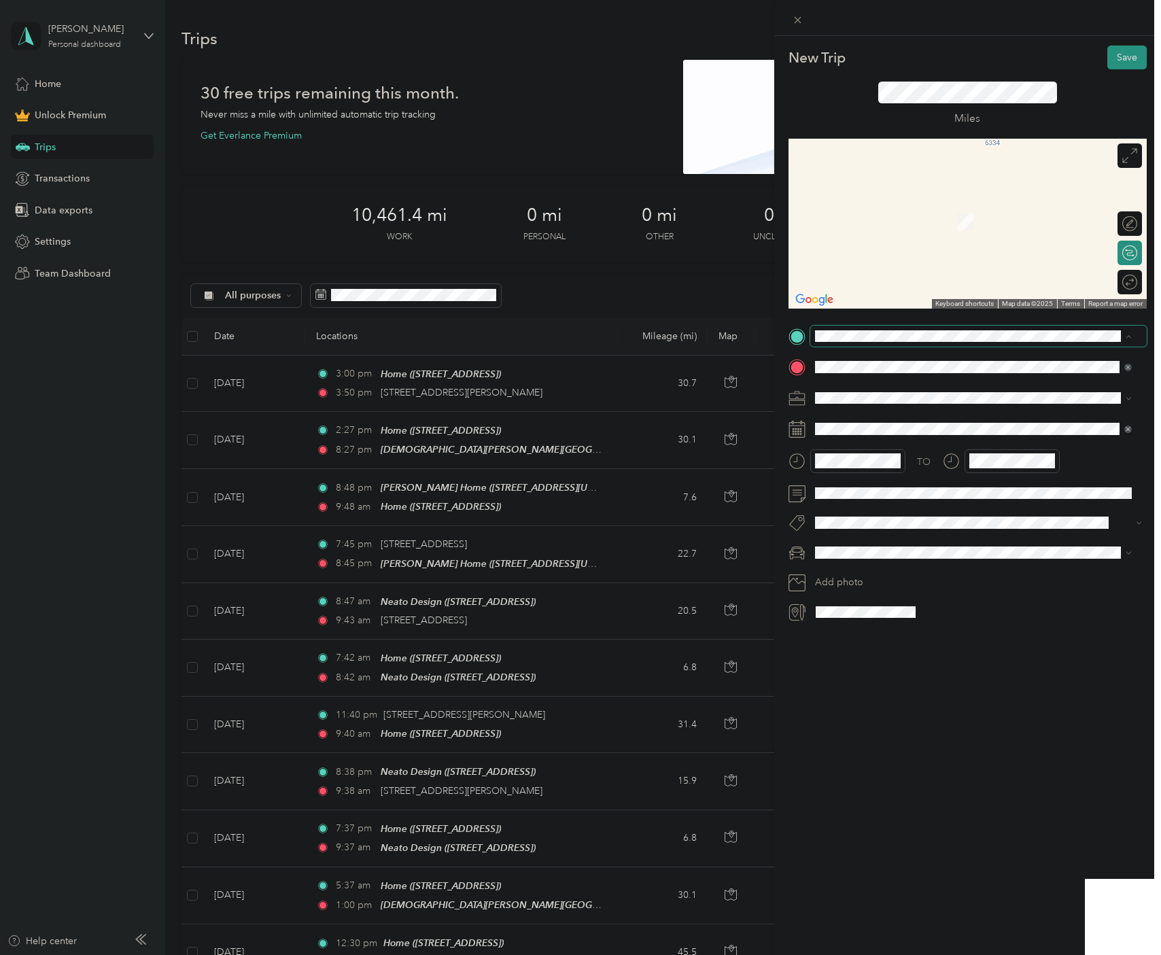
click at [838, 327] on span at bounding box center [978, 337] width 337 height 22
click at [944, 842] on div "New Trip Save This trip cannot be edited because it is either under review, app…" at bounding box center [967, 513] width 387 height 955
click at [873, 395] on div "[STREET_ADDRESS][PERSON_NAME][US_STATE]" at bounding box center [973, 386] width 307 height 18
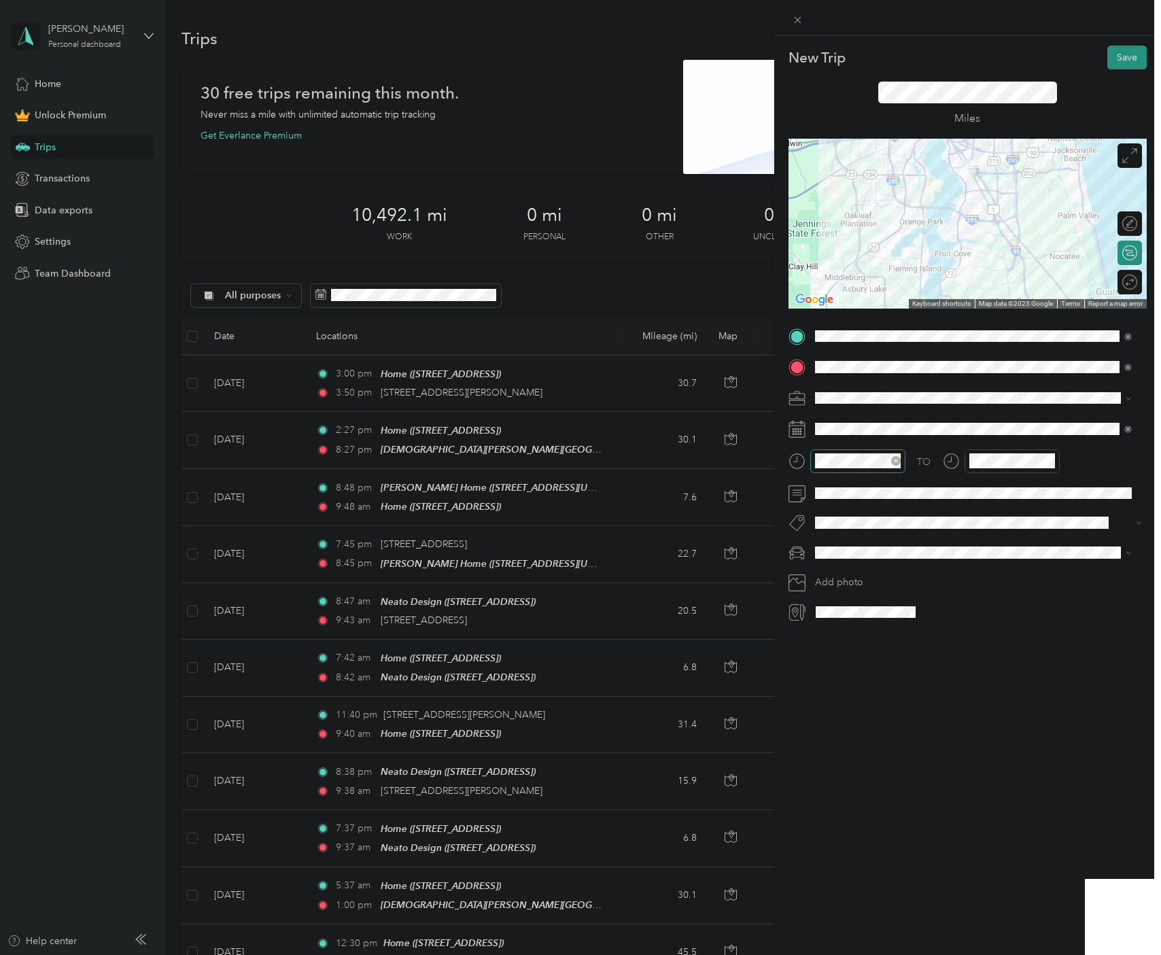
click at [859, 460] on div "New Trip Save This trip cannot be edited because it is either under review, app…" at bounding box center [968, 334] width 358 height 577
drag, startPoint x: 1116, startPoint y: 52, endPoint x: 793, endPoint y: 458, distance: 518.3
click at [803, 462] on div at bounding box center [847, 461] width 117 height 24
click at [951, 461] on div at bounding box center [1001, 461] width 117 height 24
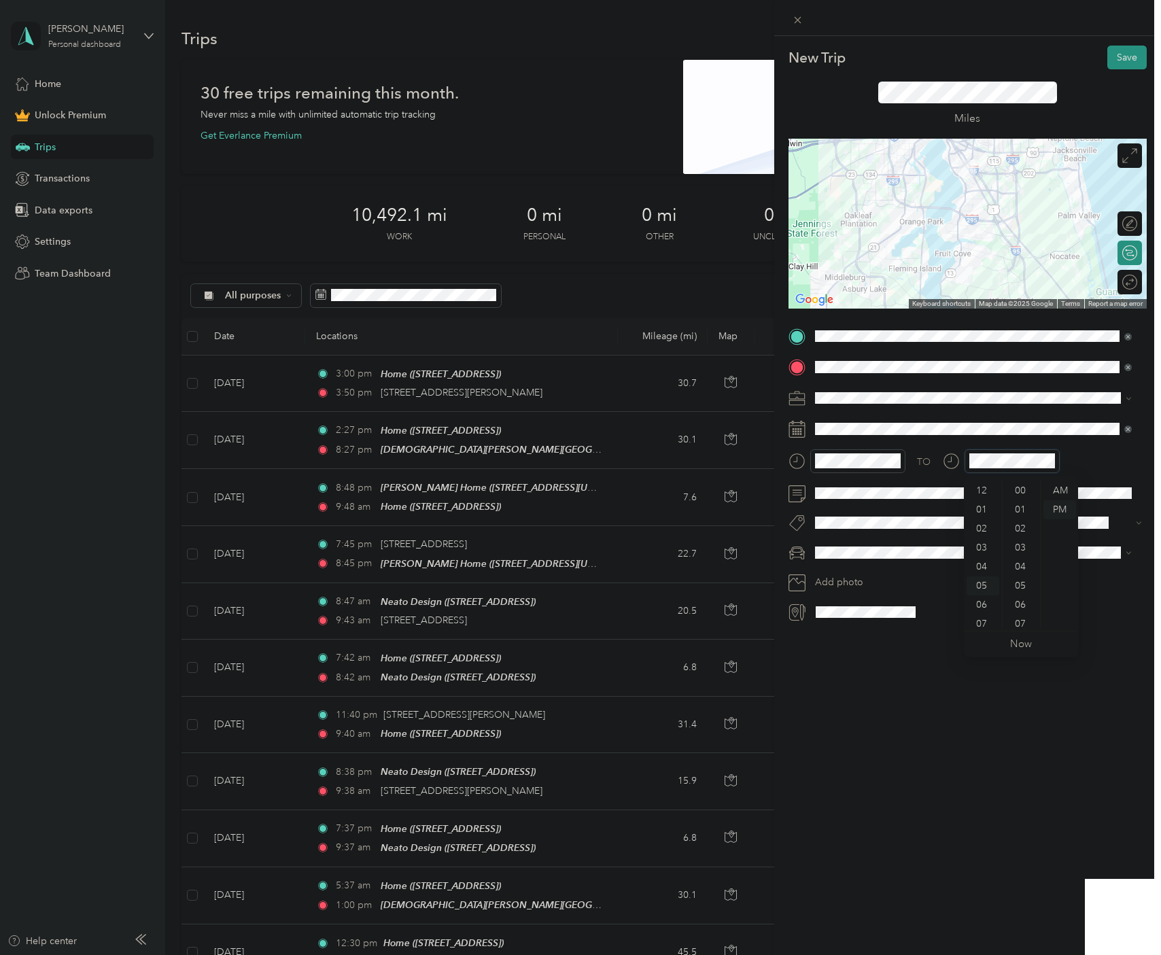
scroll to position [82, 0]
drag, startPoint x: 890, startPoint y: 755, endPoint x: 891, endPoint y: 747, distance: 8.2
click at [890, 754] on div "New Trip Save This trip cannot be edited because it is either under review, app…" at bounding box center [967, 513] width 387 height 955
click at [1110, 57] on button "Save" at bounding box center [1127, 58] width 39 height 24
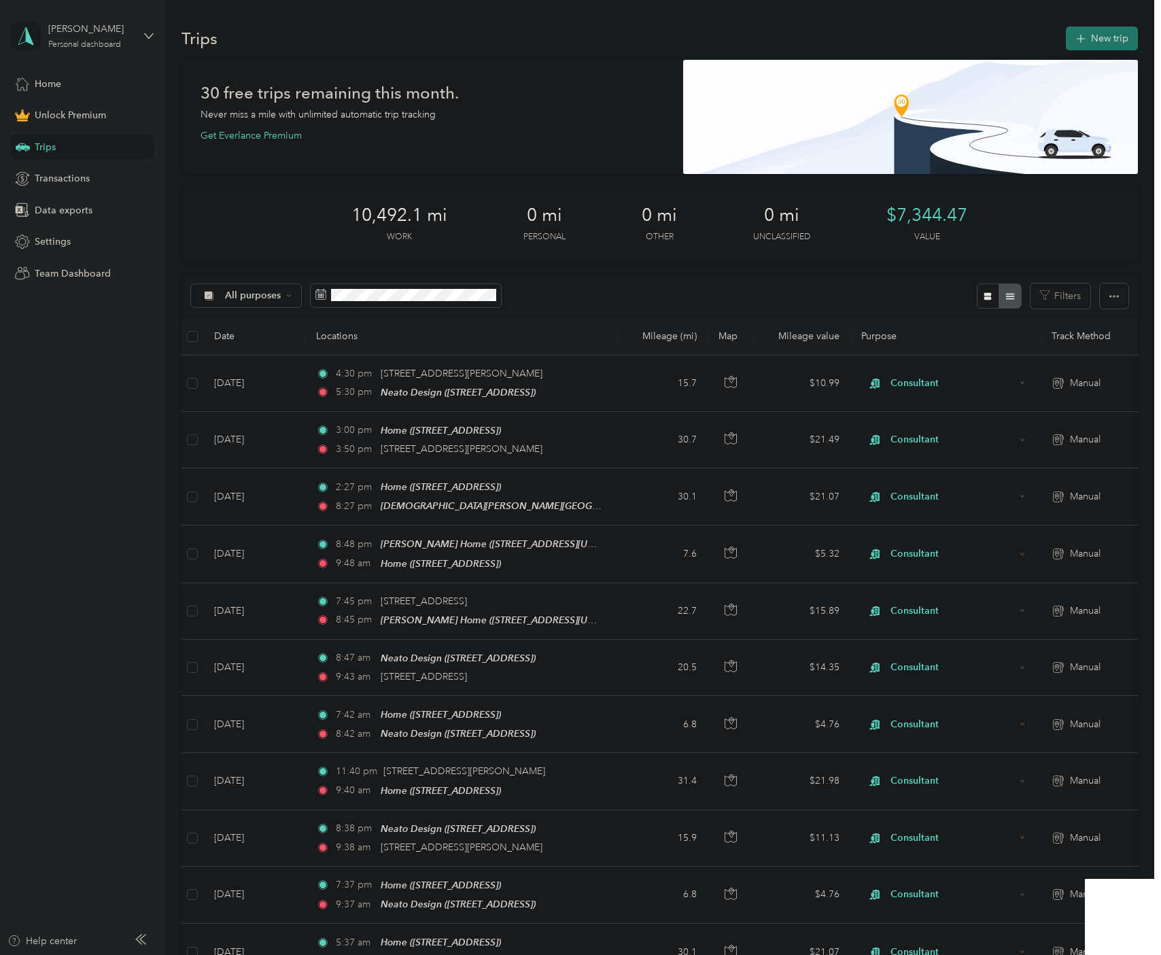
click at [1102, 37] on button "New trip" at bounding box center [1102, 39] width 72 height 24
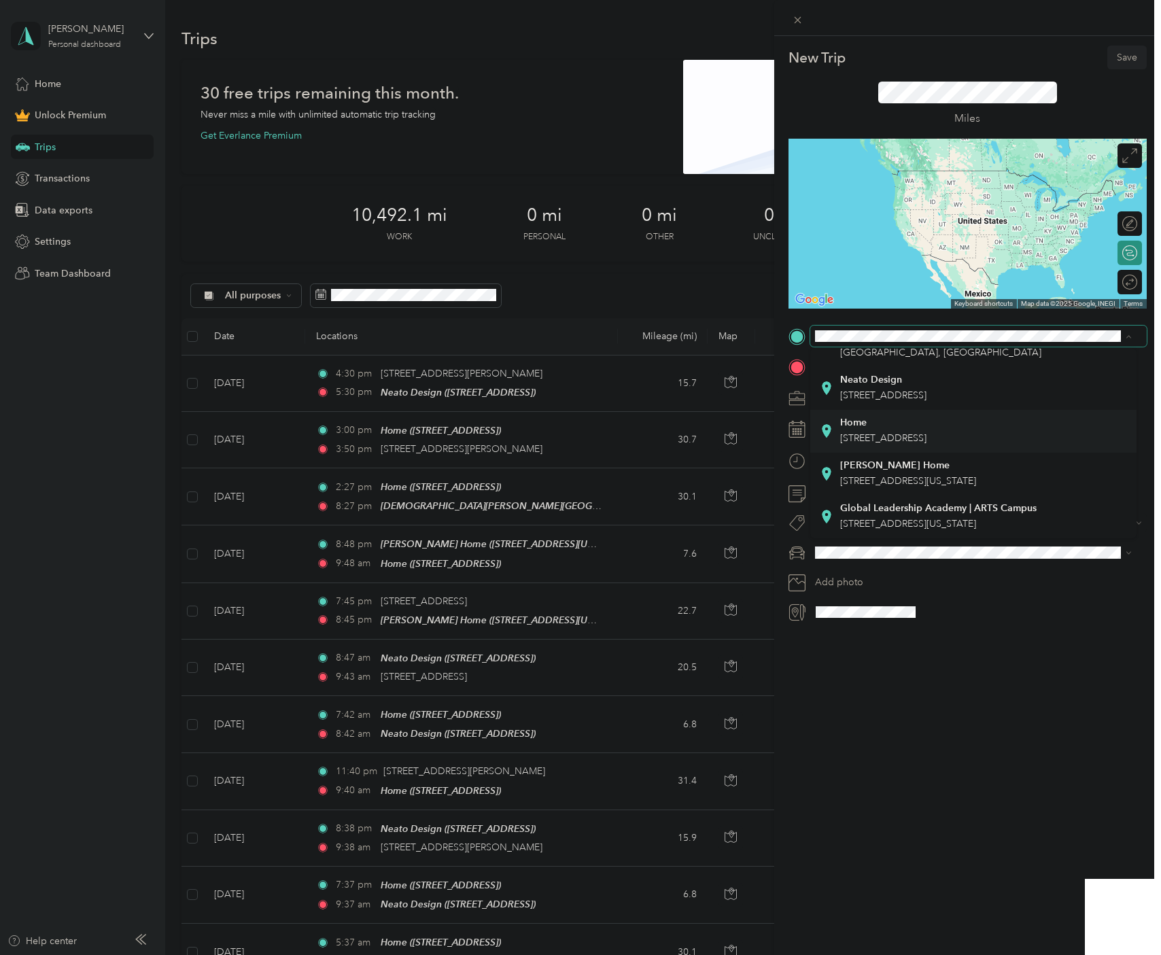
scroll to position [340, 0]
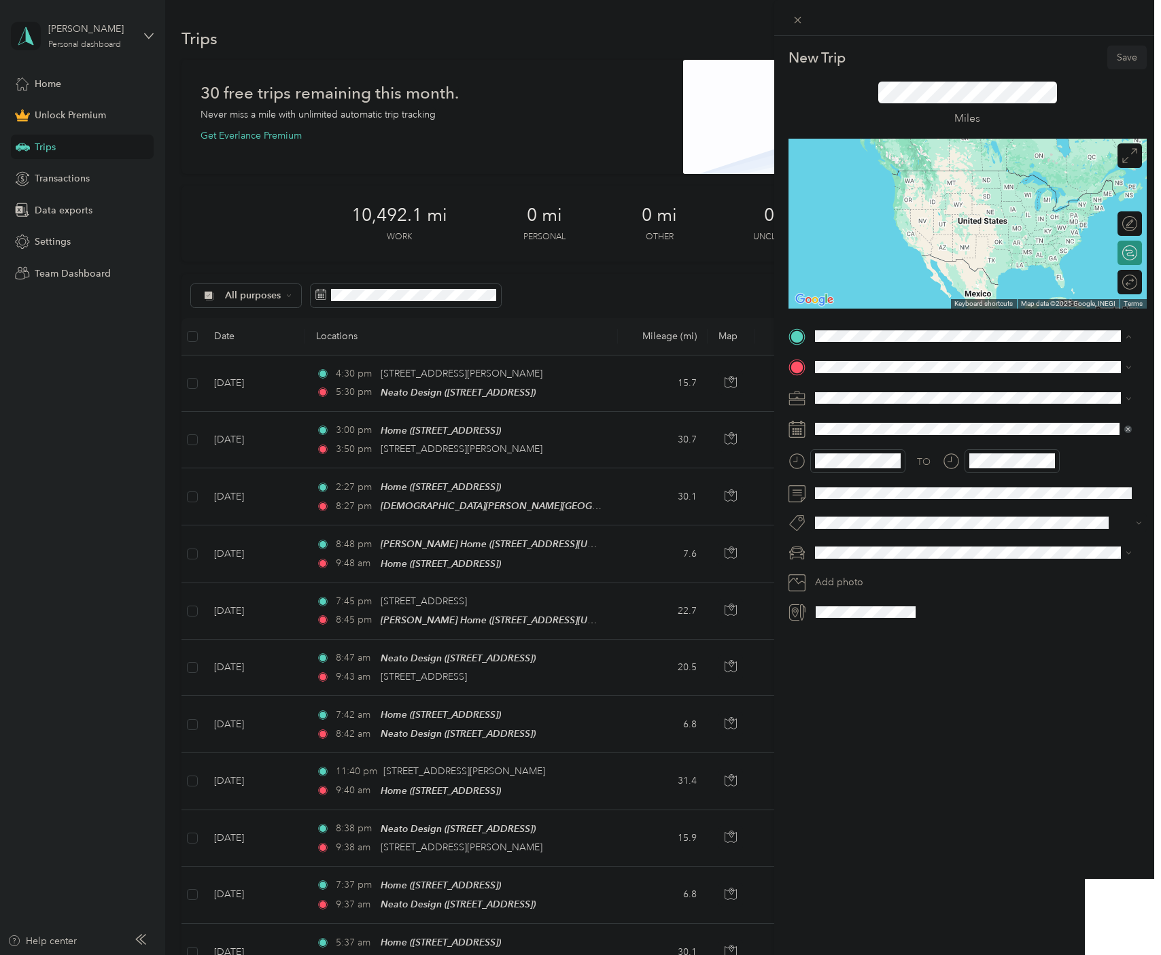
click at [902, 410] on li "Neato Design [STREET_ADDRESS]" at bounding box center [973, 388] width 326 height 43
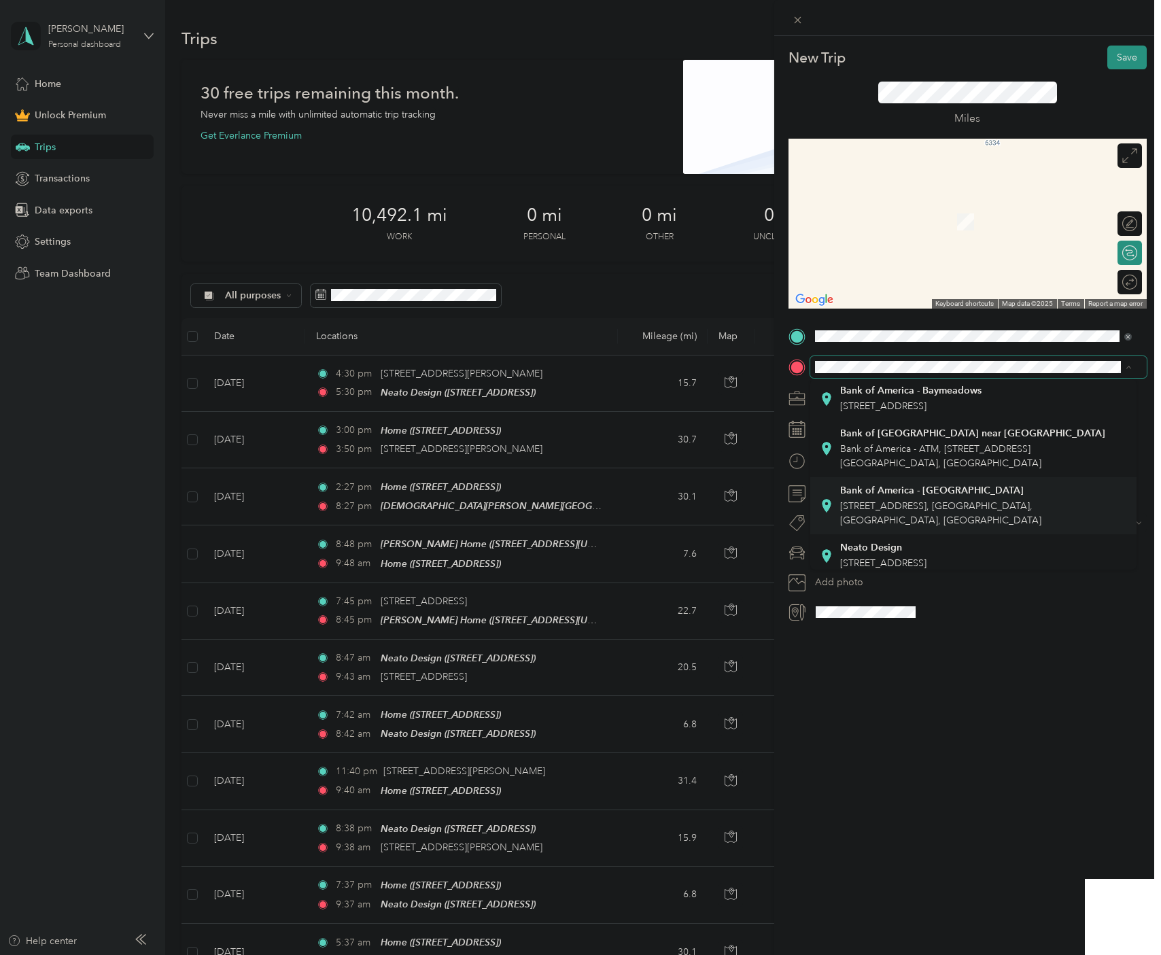
scroll to position [272, 0]
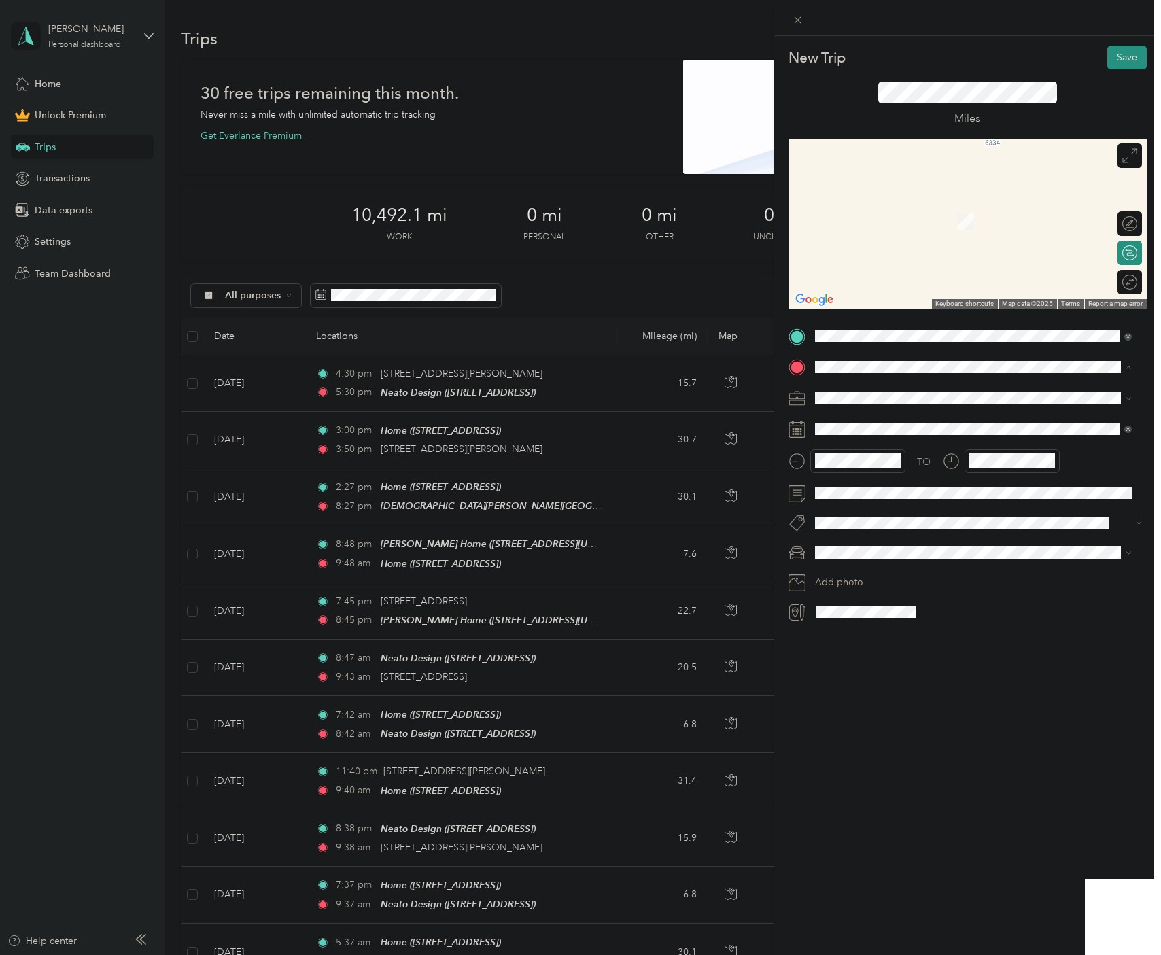
click at [859, 524] on strong "Home" at bounding box center [853, 518] width 27 height 12
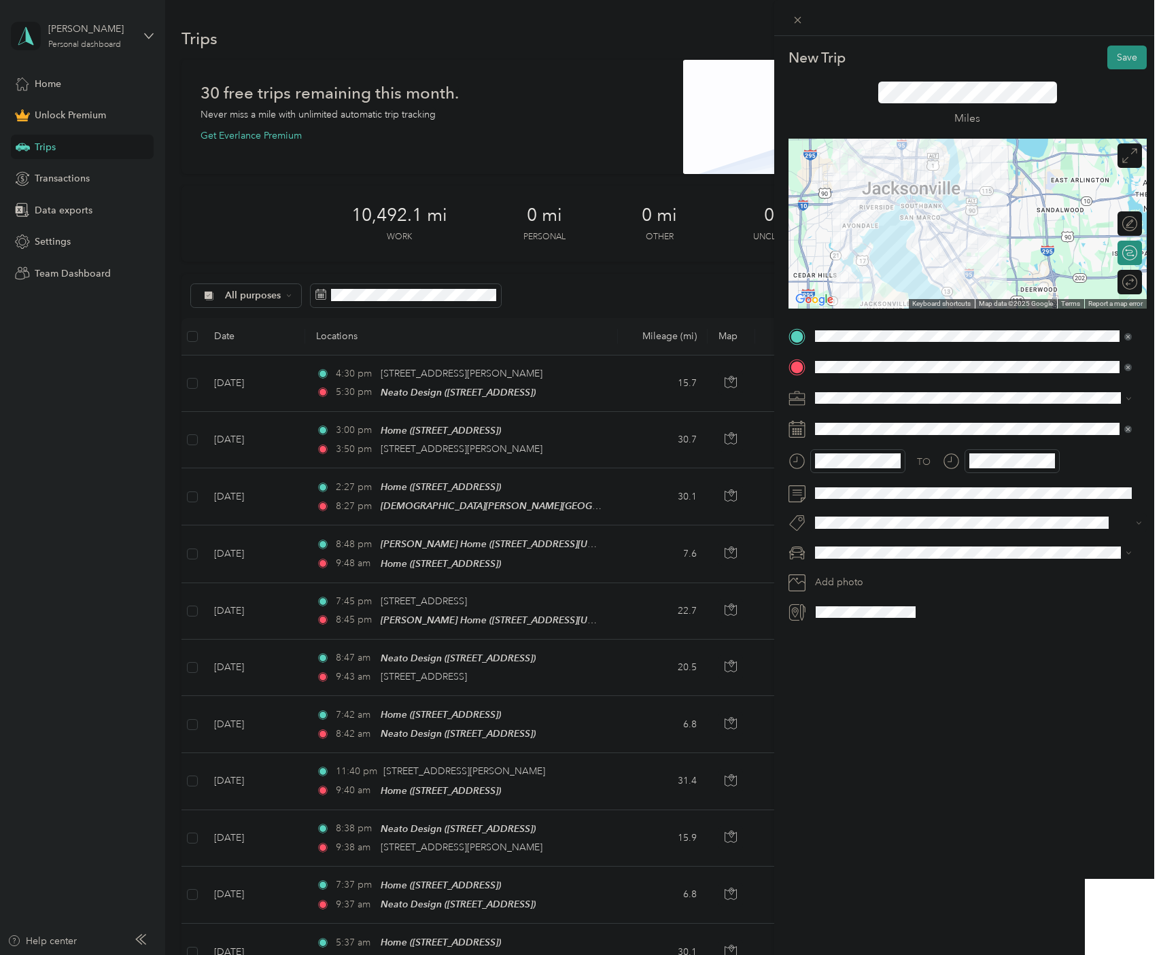
click at [842, 465] on span "Consultant" at bounding box center [843, 468] width 46 height 12
click at [781, 458] on form "New Trip Save This trip cannot be edited because it is either under review, app…" at bounding box center [967, 334] width 387 height 577
click at [962, 459] on div at bounding box center [1001, 461] width 117 height 24
click at [960, 458] on div at bounding box center [1001, 461] width 117 height 24
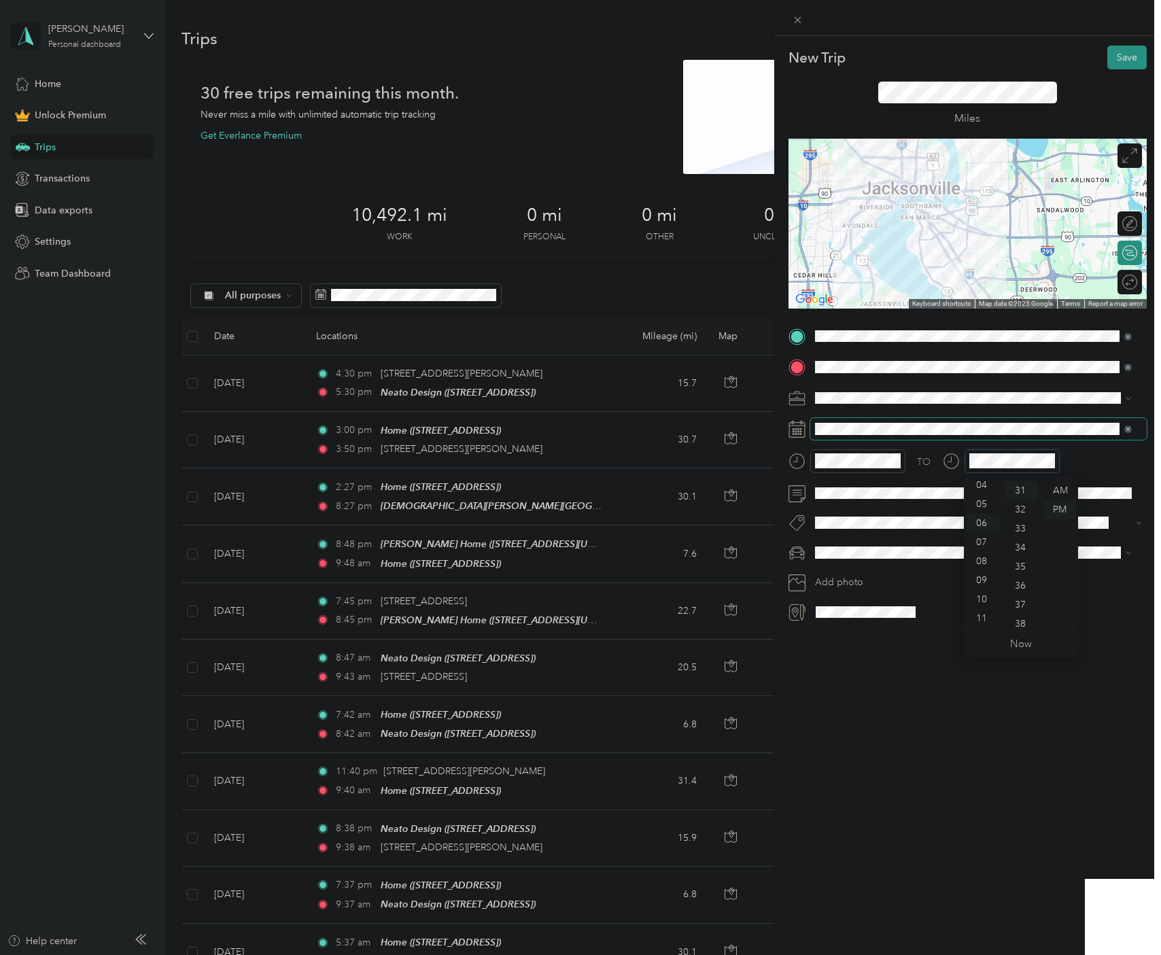
scroll to position [952, 0]
click at [915, 725] on div "New Trip Save This trip cannot be edited because it is either under review, app…" at bounding box center [967, 513] width 387 height 955
click at [853, 600] on span "Promaster" at bounding box center [841, 600] width 43 height 12
click at [1121, 50] on button "Save" at bounding box center [1127, 58] width 39 height 24
